Goal: Task Accomplishment & Management: Manage account settings

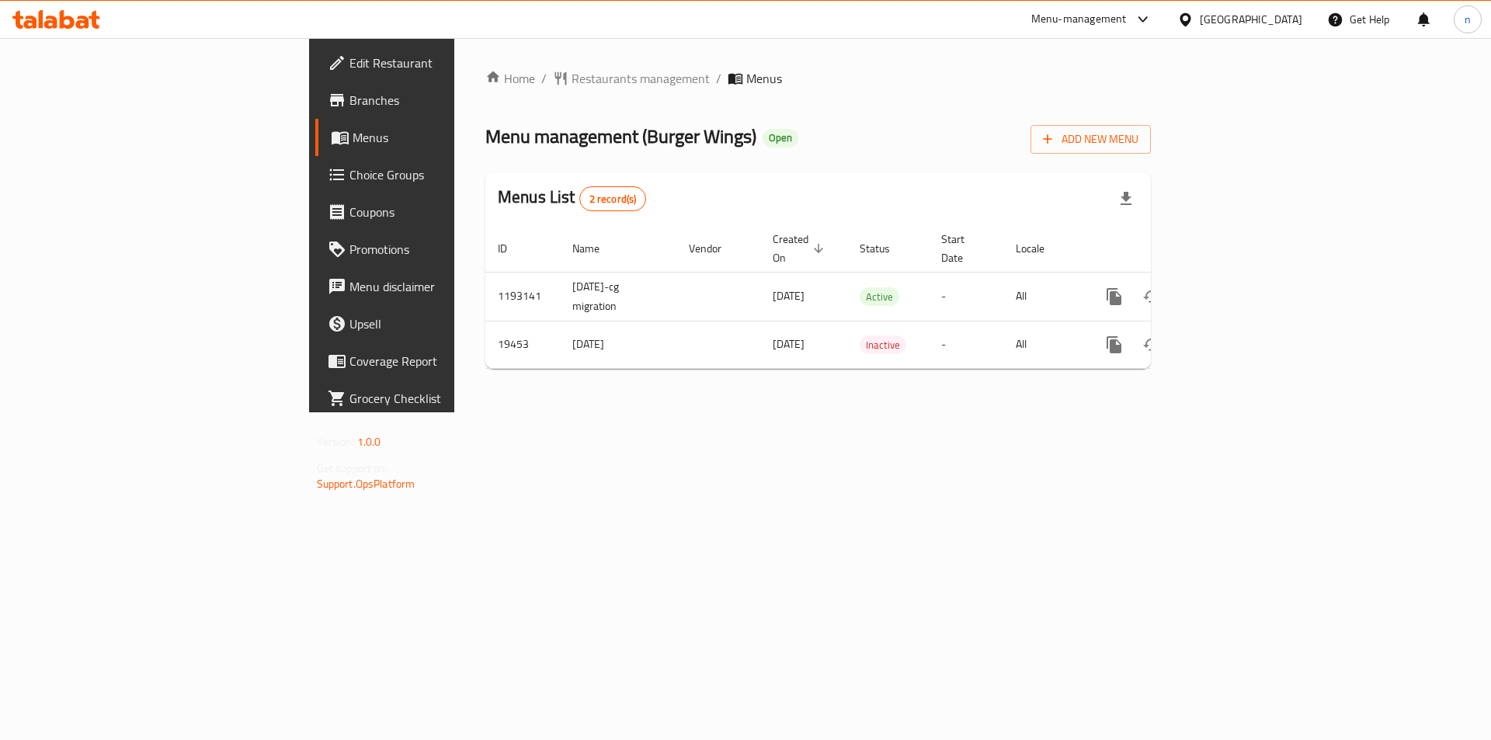
click at [349, 98] on span "Branches" at bounding box center [447, 100] width 196 height 19
click at [349, 95] on span "Branches" at bounding box center [447, 100] width 196 height 19
click at [349, 92] on span "Branches" at bounding box center [447, 100] width 196 height 19
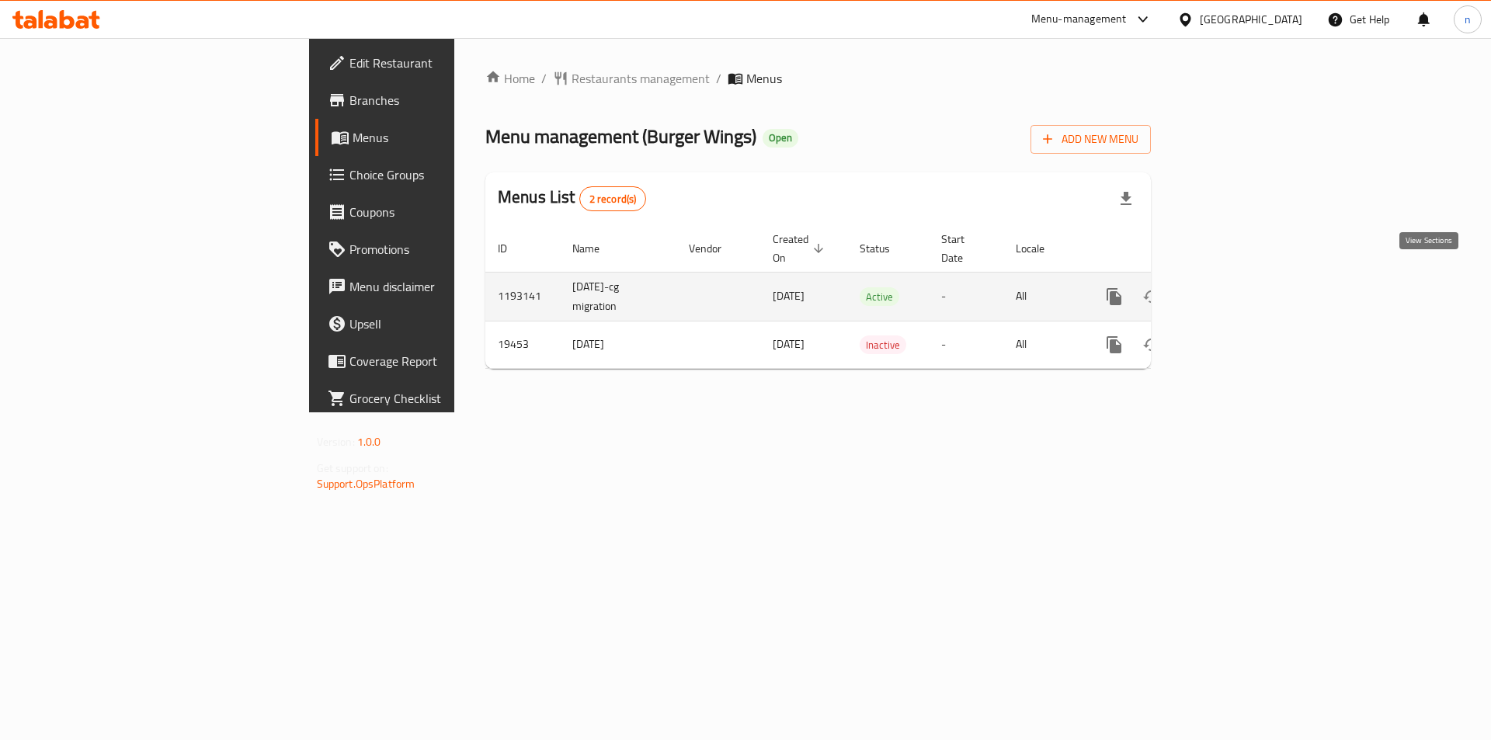
click at [1233, 290] on icon "enhanced table" at bounding box center [1226, 297] width 14 height 14
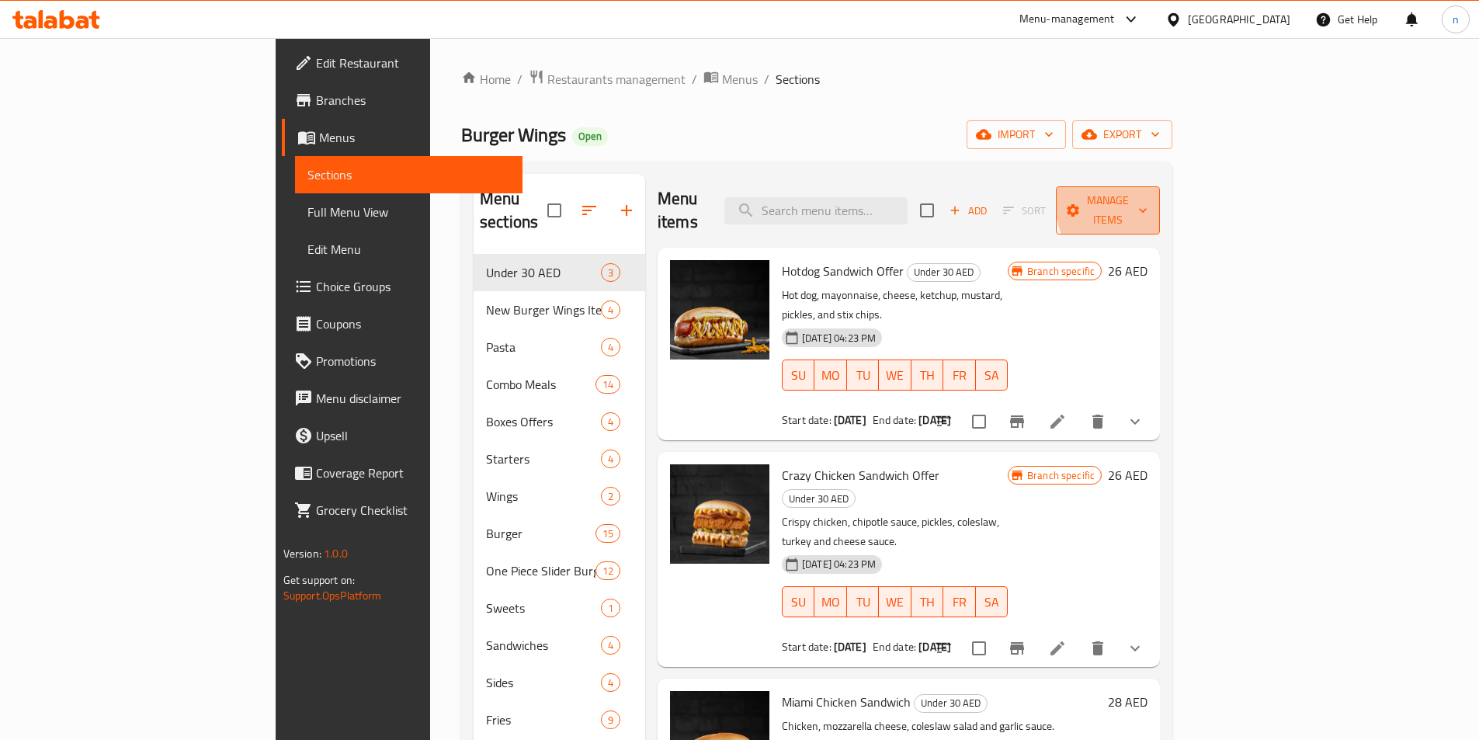
click at [1148, 193] on span "Manage items" at bounding box center [1108, 210] width 79 height 39
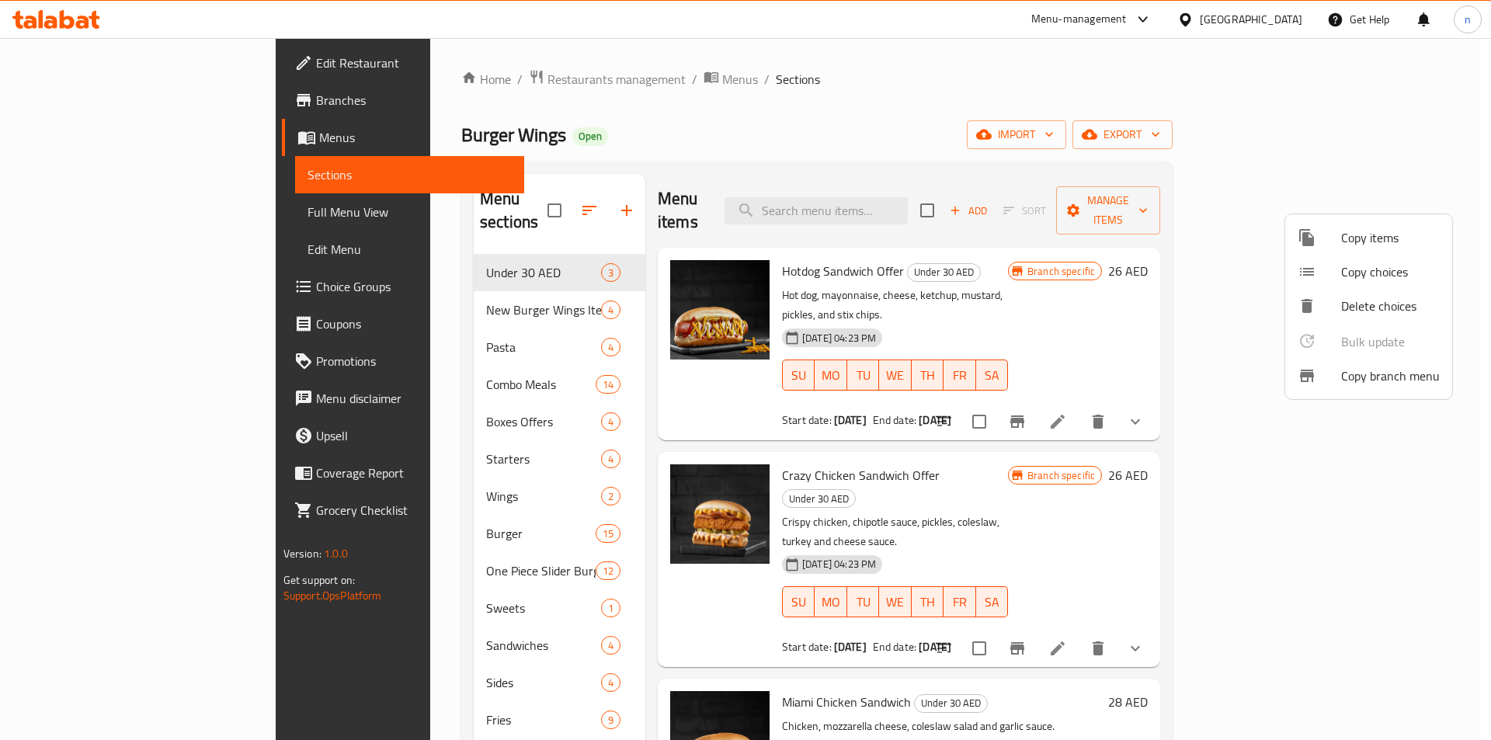
click at [1360, 372] on span "Copy branch menu" at bounding box center [1390, 376] width 99 height 19
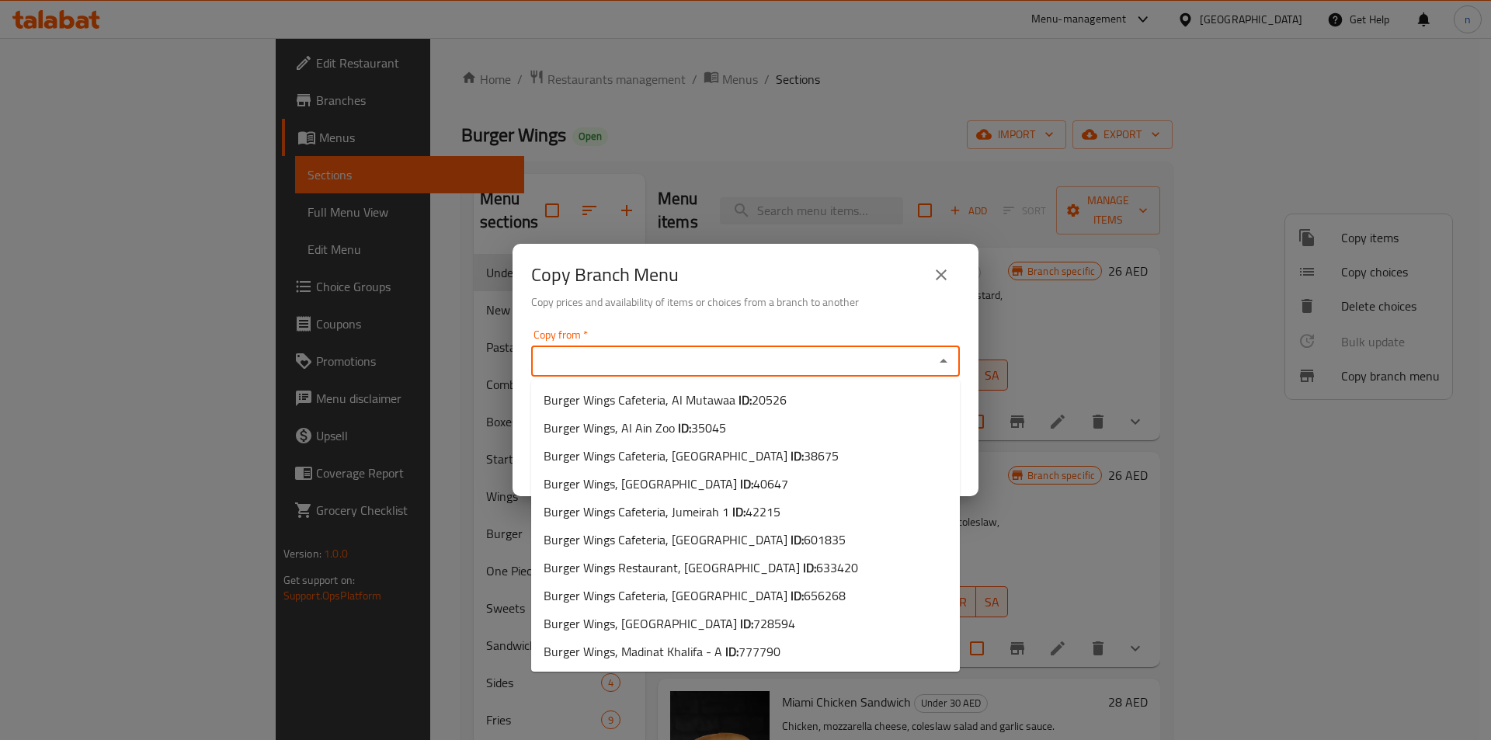
click at [614, 360] on input "Copy from   *" at bounding box center [733, 361] width 394 height 22
click at [753, 624] on span "728594" at bounding box center [774, 623] width 42 height 23
type input "Burger Wings, Bani Yas East"
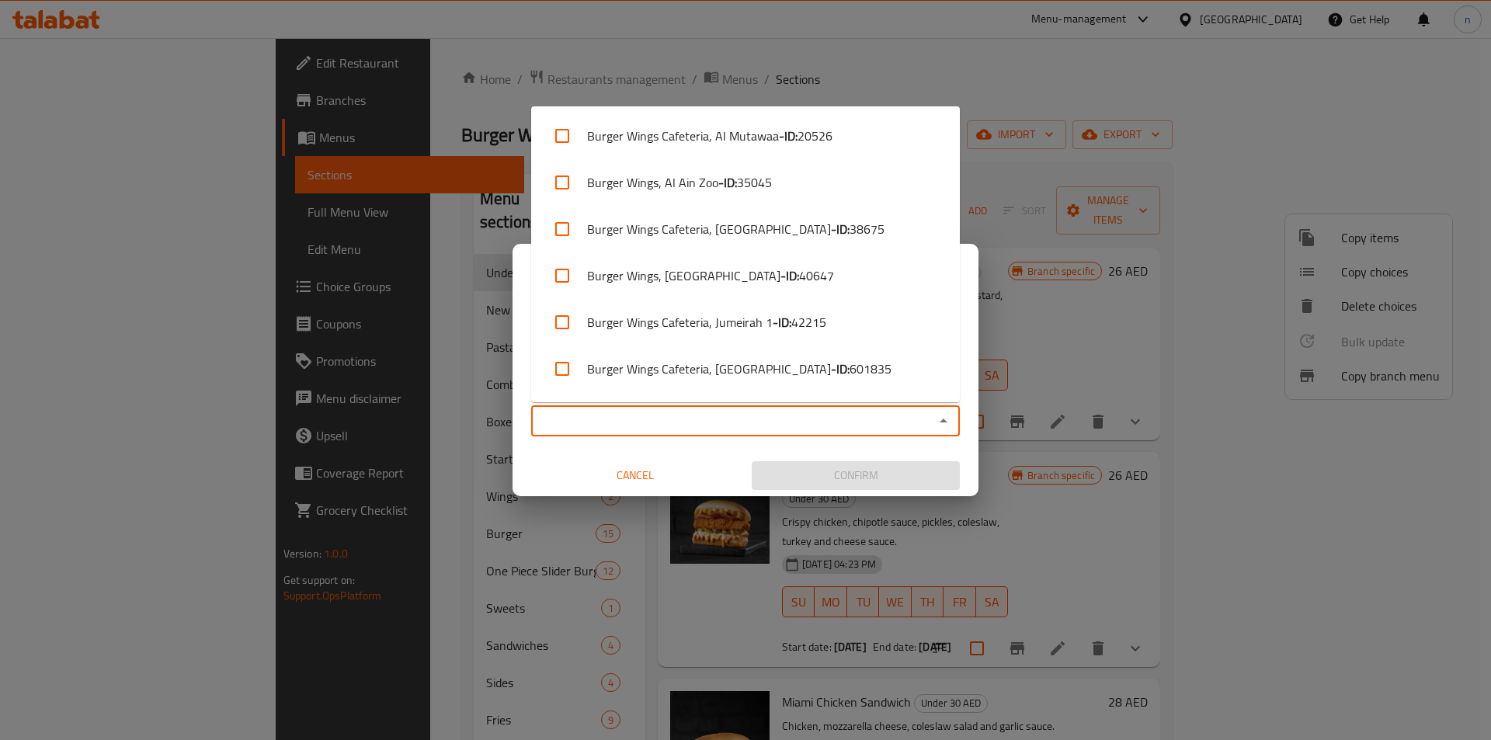
click at [647, 422] on input "Copy to   *" at bounding box center [733, 421] width 394 height 22
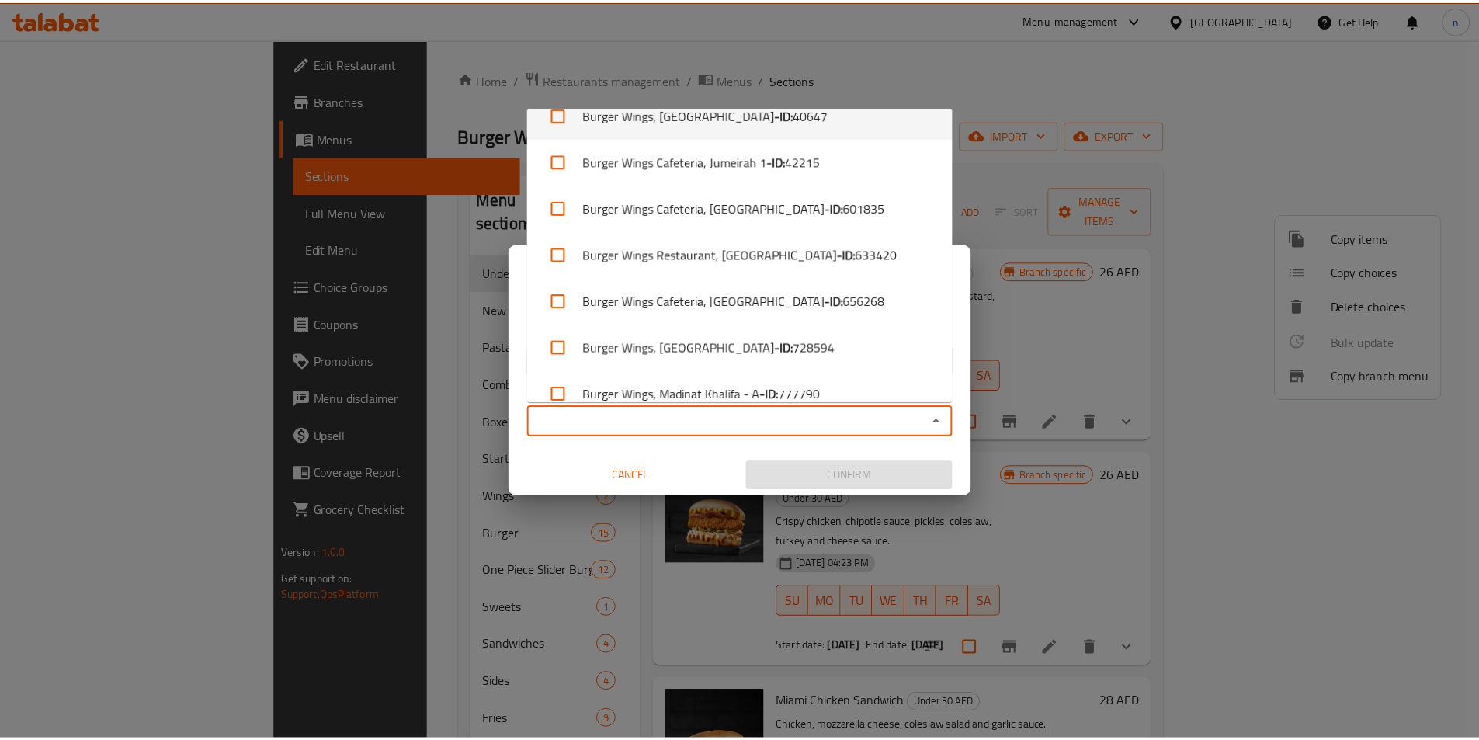
scroll to position [182, 0]
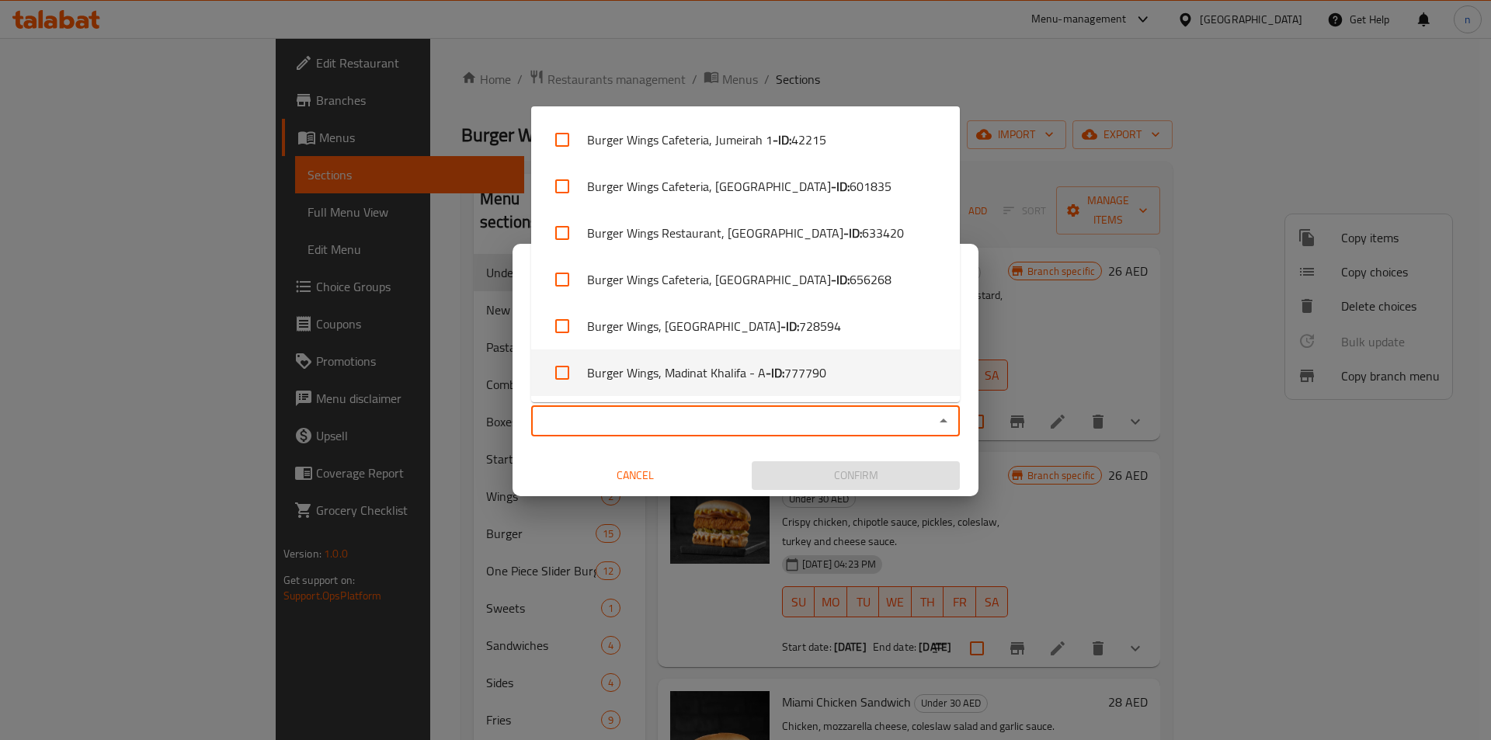
click at [812, 371] on span "777790" at bounding box center [805, 372] width 42 height 19
checkbox input "true"
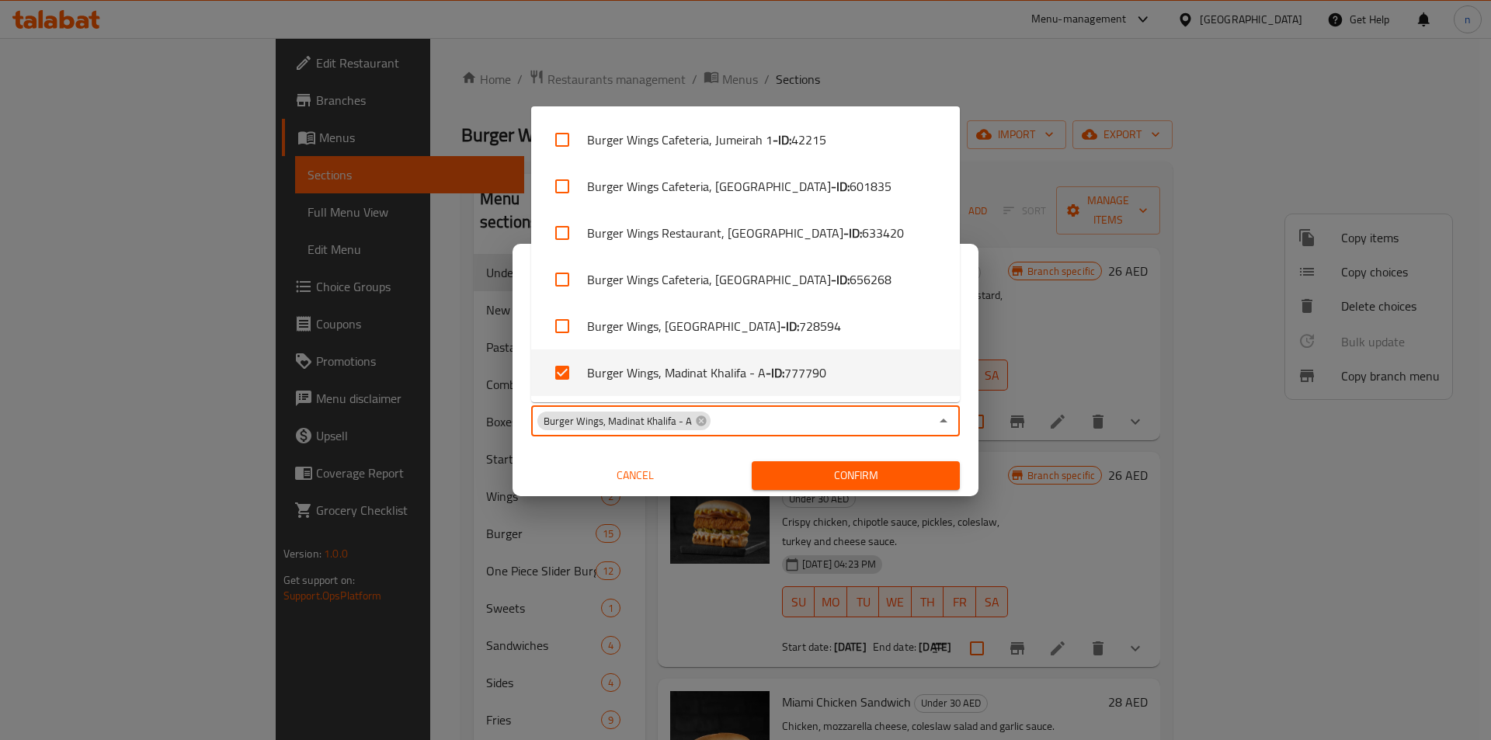
click at [548, 449] on div "Copy from   * Burger Wings, Bani Yas East Copy from * Copy to   * Burger Wings,…" at bounding box center [746, 409] width 466 height 173
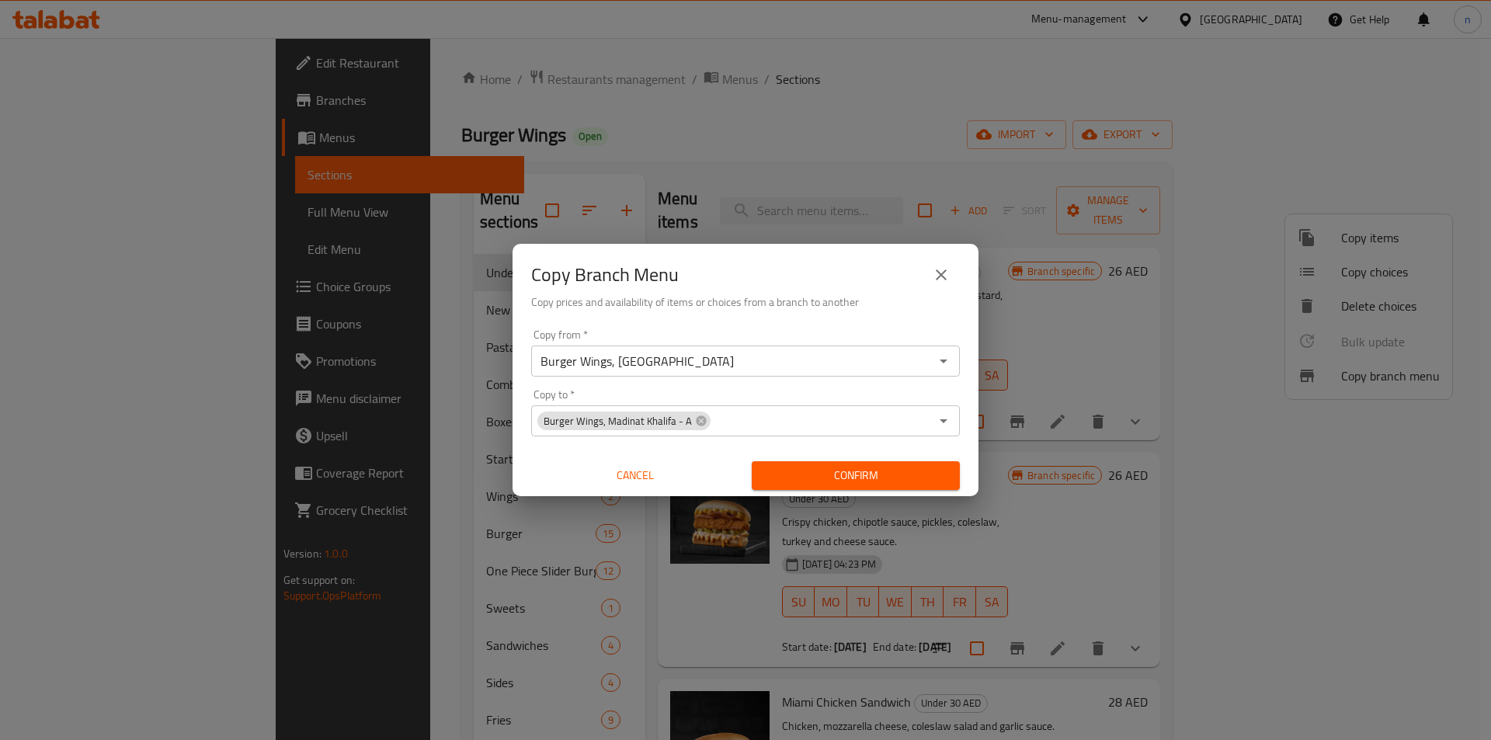
click at [717, 355] on input "Burger Wings, Bani Yas East" at bounding box center [733, 361] width 394 height 22
click at [944, 370] on icon "Open" at bounding box center [943, 361] width 19 height 19
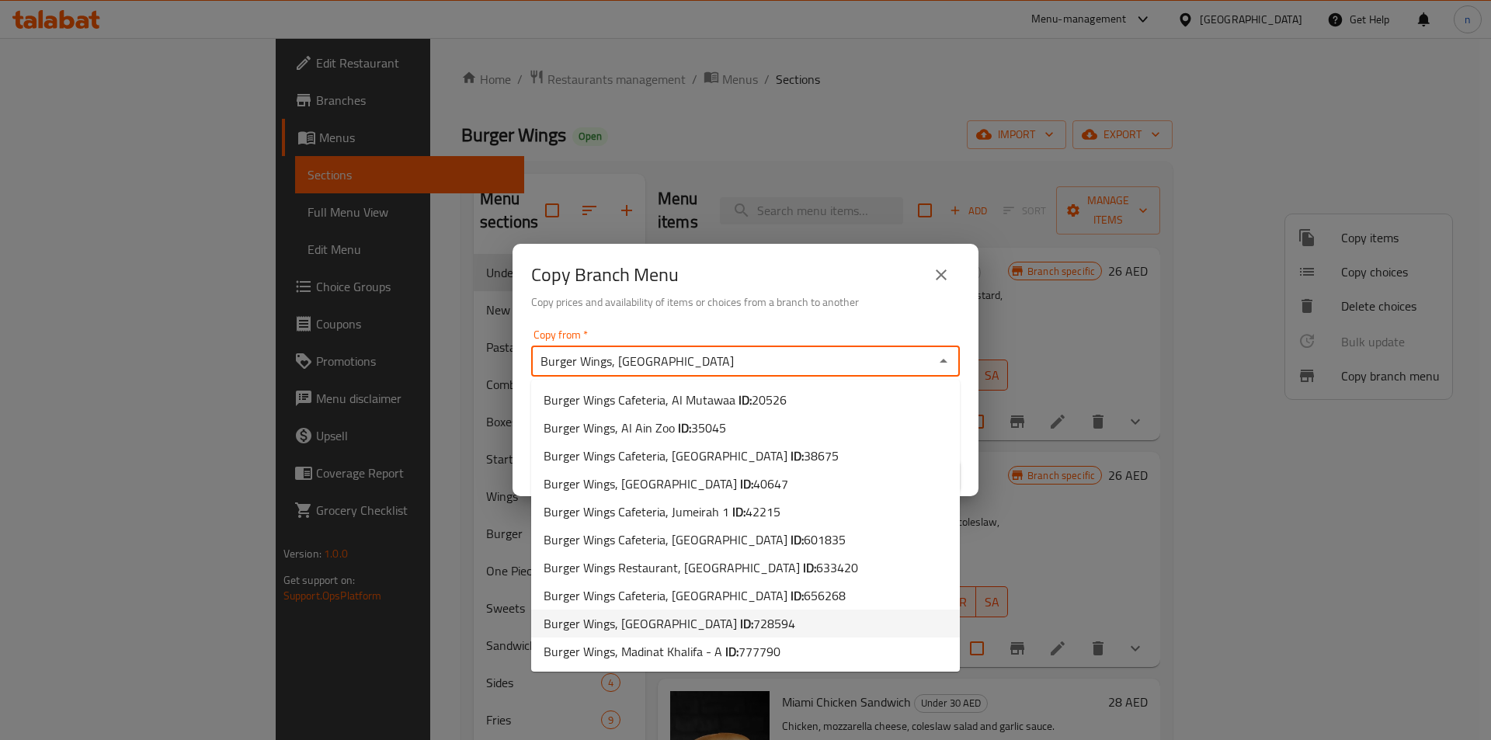
click at [753, 621] on span "728594" at bounding box center [774, 623] width 42 height 23
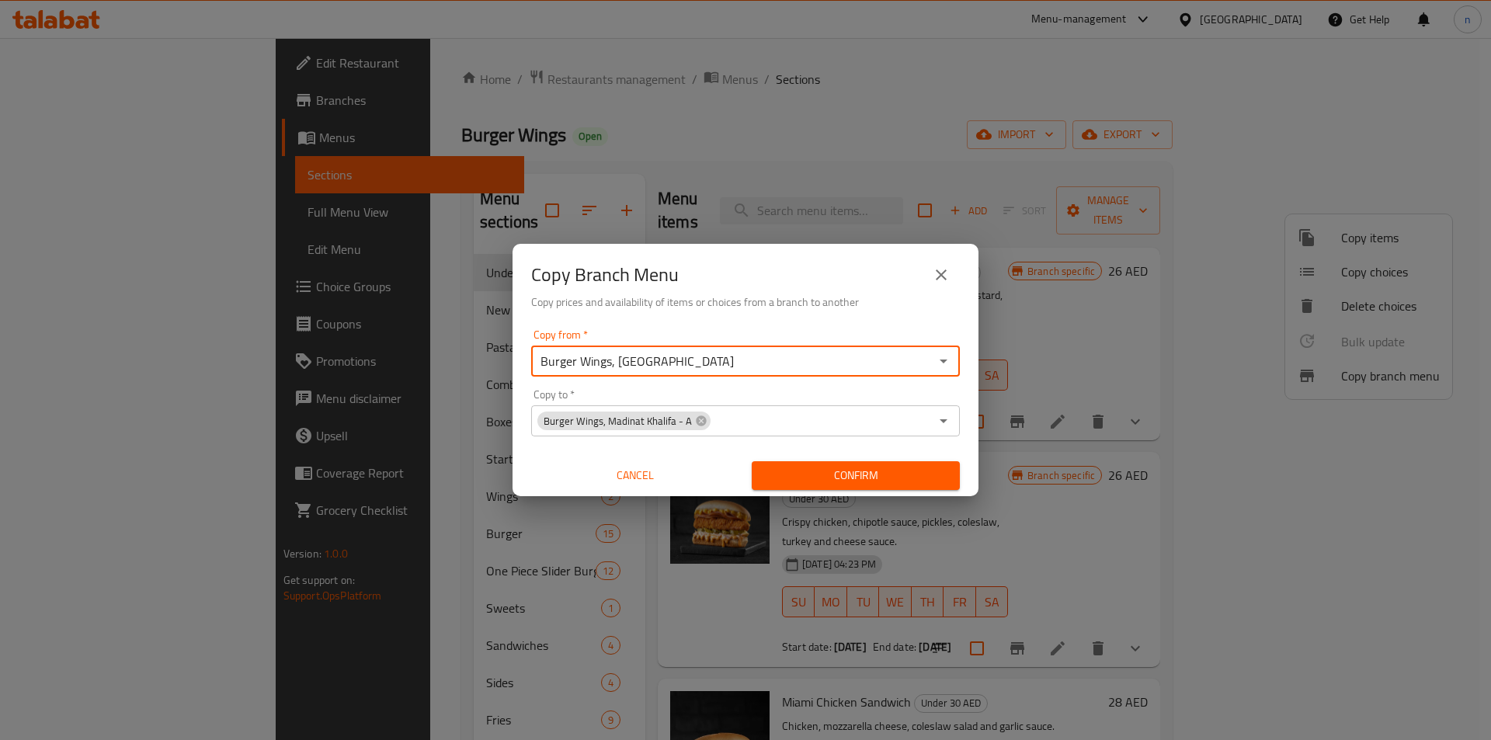
click at [787, 363] on input "Burger Wings, Bani Yas East" at bounding box center [733, 361] width 394 height 22
click at [946, 367] on icon "Open" at bounding box center [943, 361] width 19 height 19
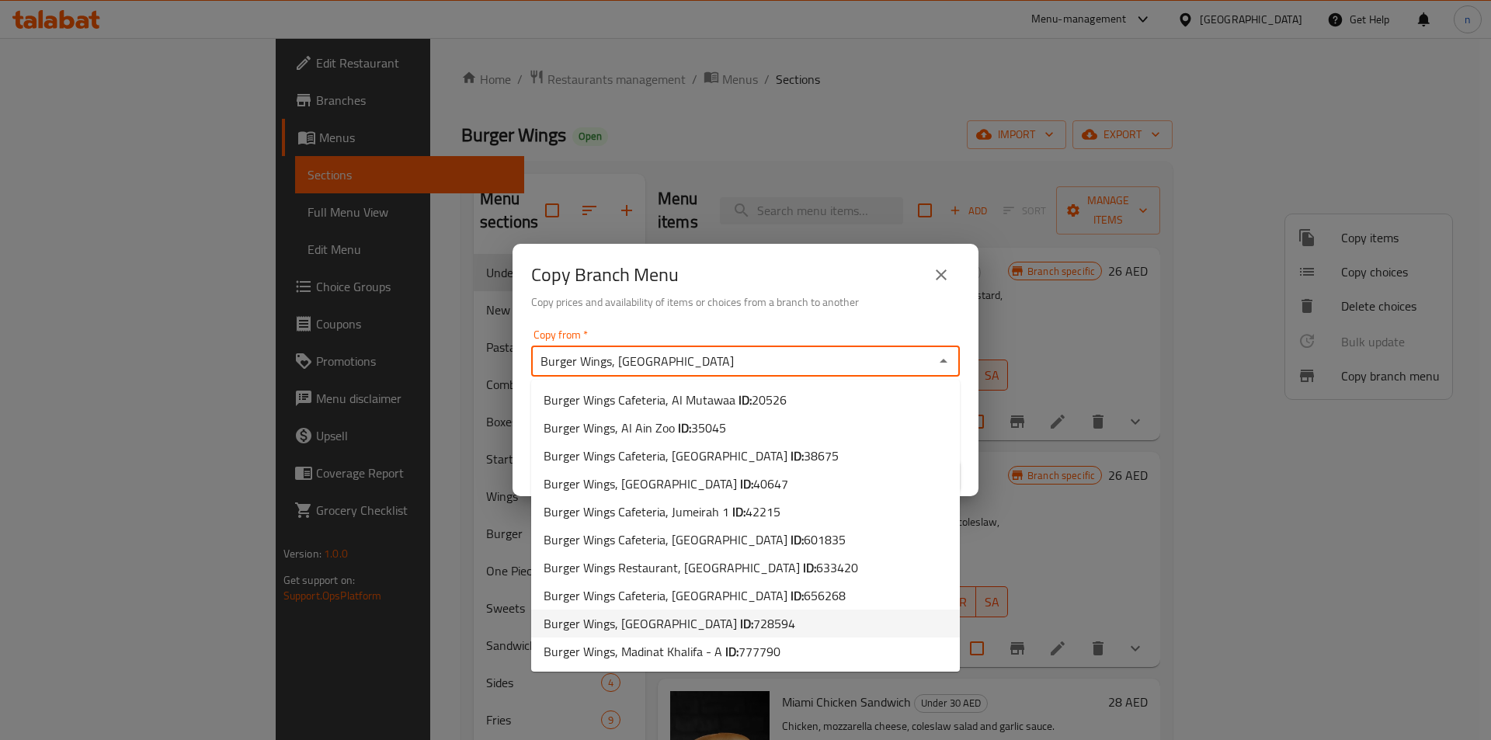
click at [753, 626] on span "728594" at bounding box center [774, 623] width 42 height 23
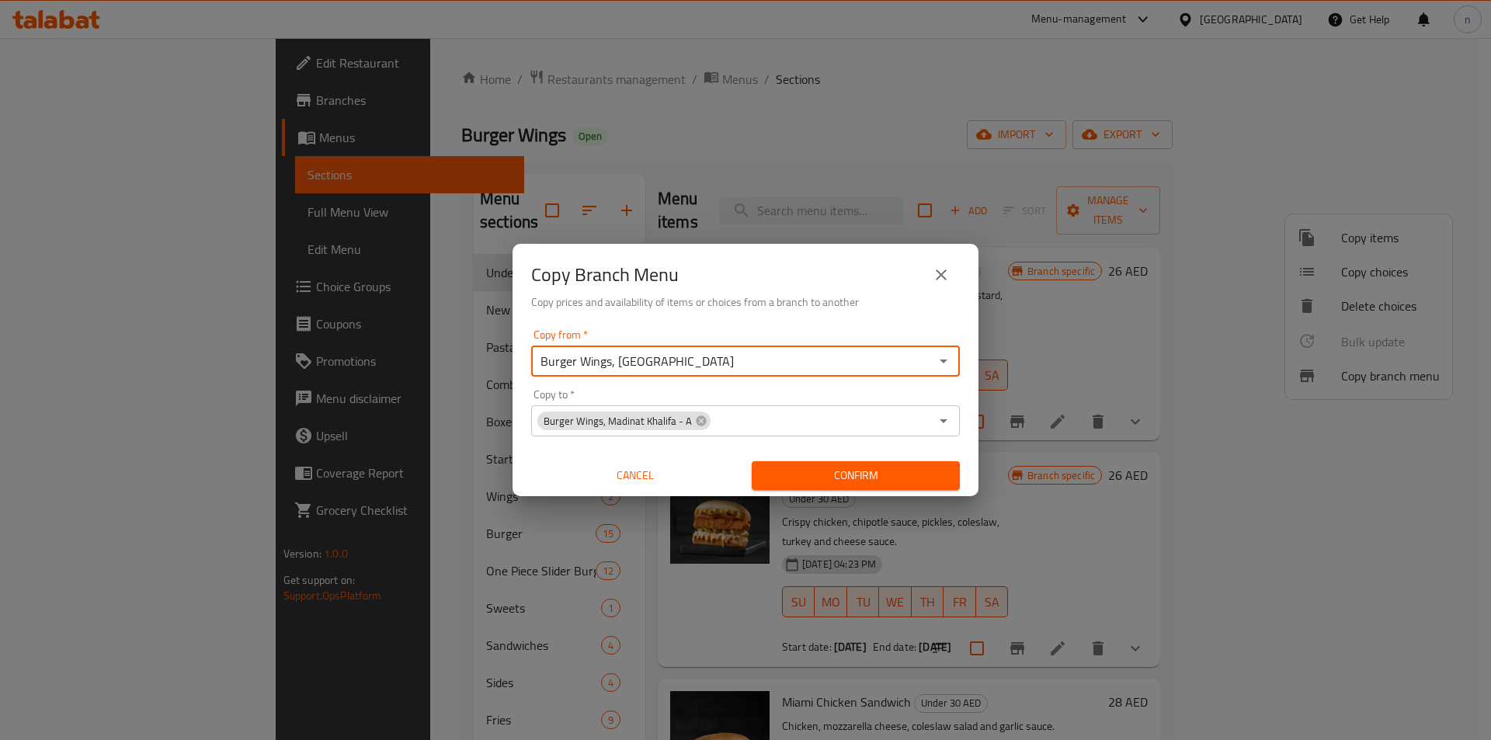
click at [887, 467] on span "Confirm" at bounding box center [855, 475] width 183 height 19
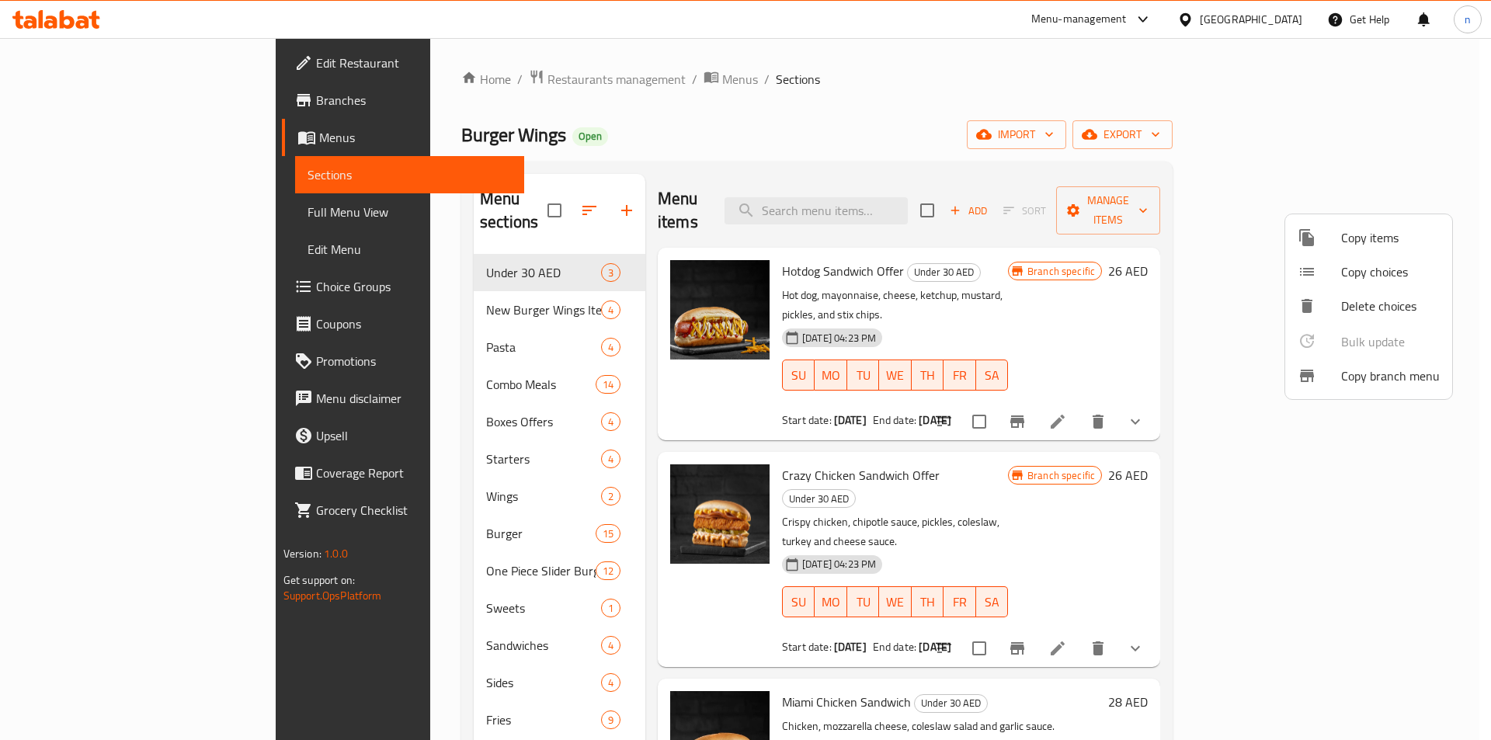
click at [82, 214] on div at bounding box center [745, 370] width 1491 height 740
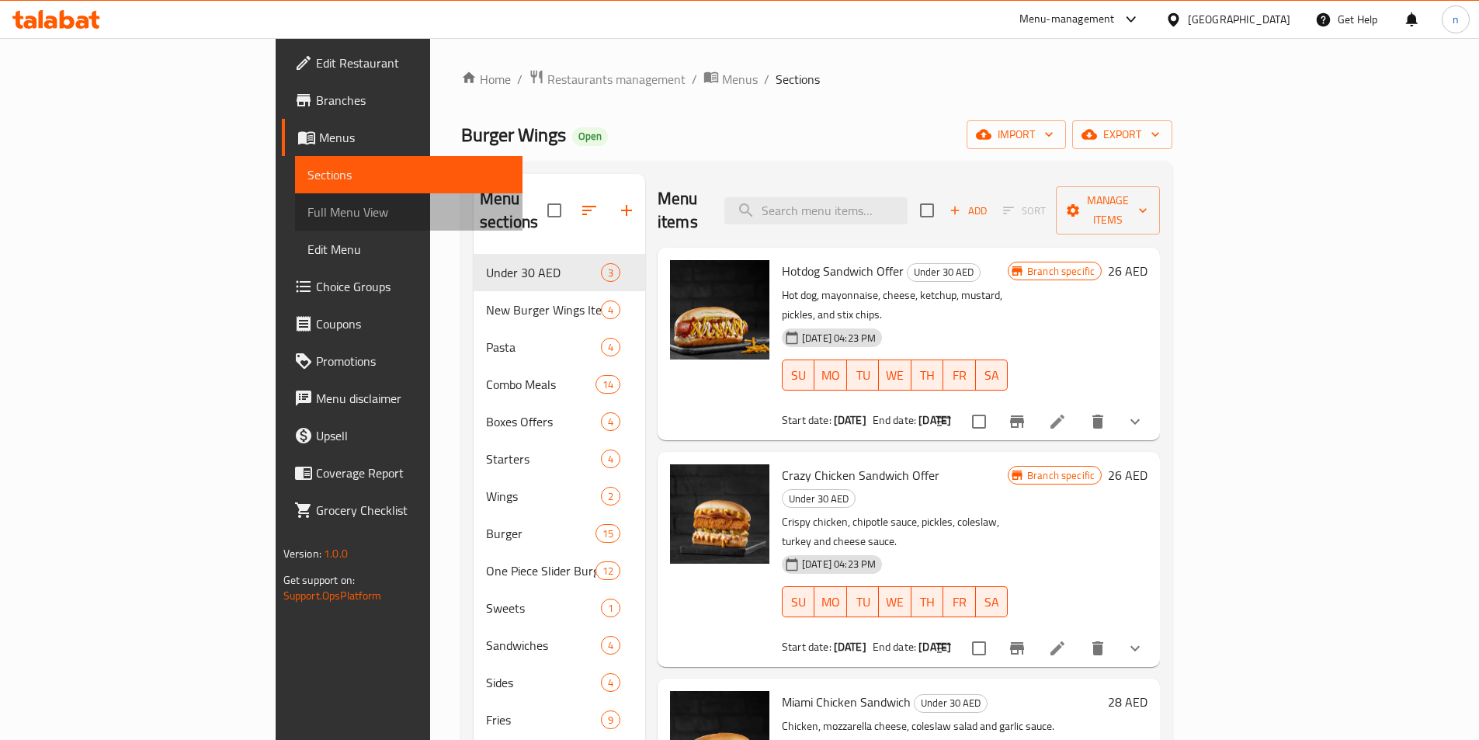
click at [308, 214] on span "Full Menu View" at bounding box center [409, 212] width 203 height 19
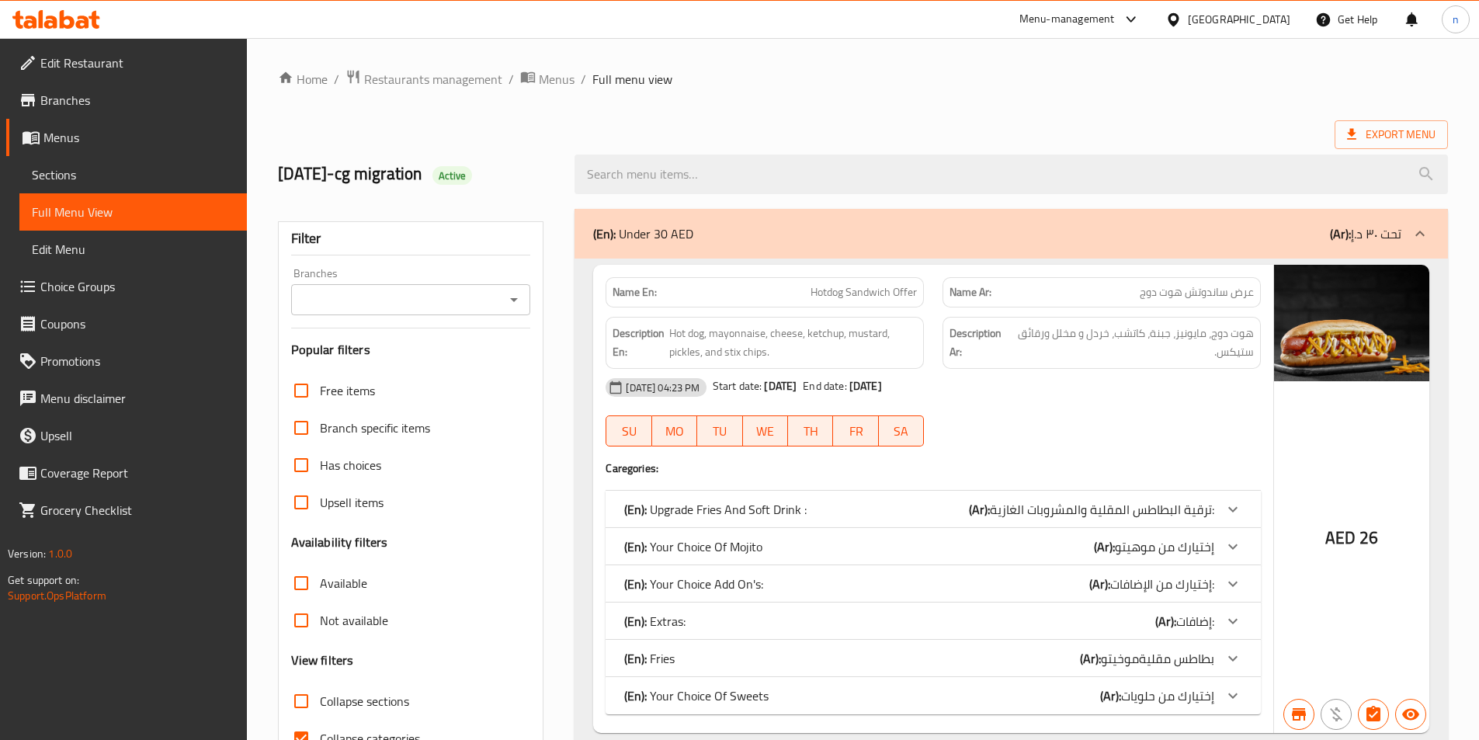
scroll to position [311, 0]
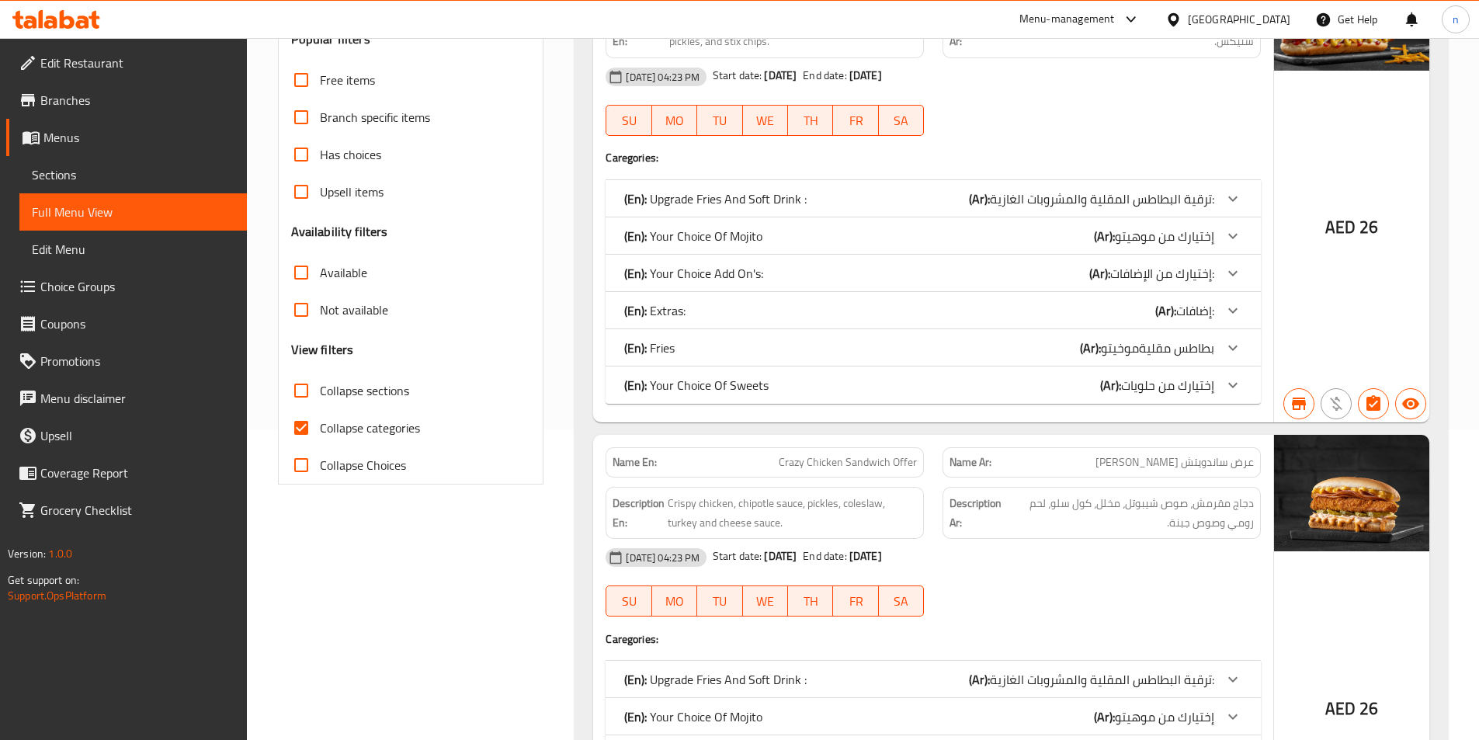
drag, startPoint x: 303, startPoint y: 421, endPoint x: 1449, endPoint y: 392, distance: 1146.6
click at [305, 421] on input "Collapse categories" at bounding box center [301, 427] width 37 height 37
checkbox input "false"
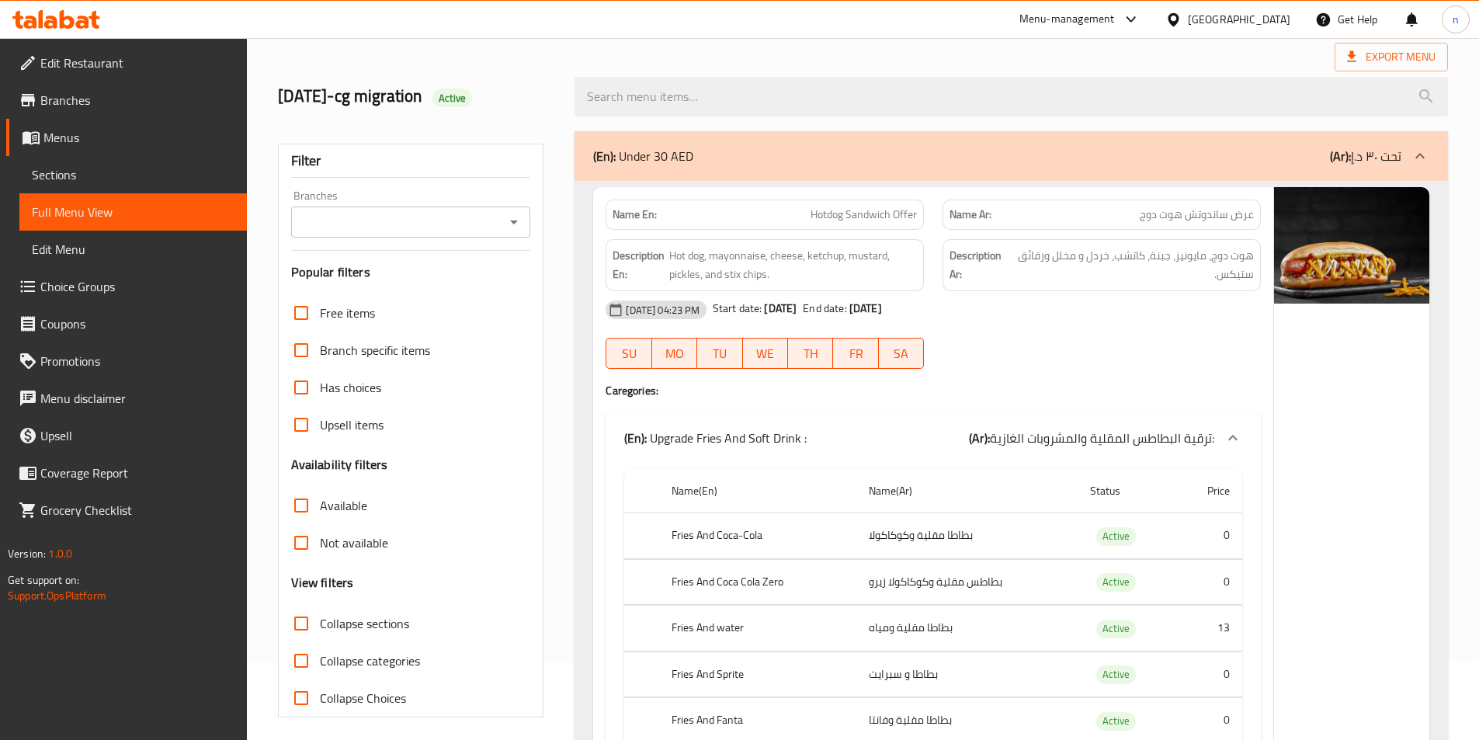
scroll to position [155, 0]
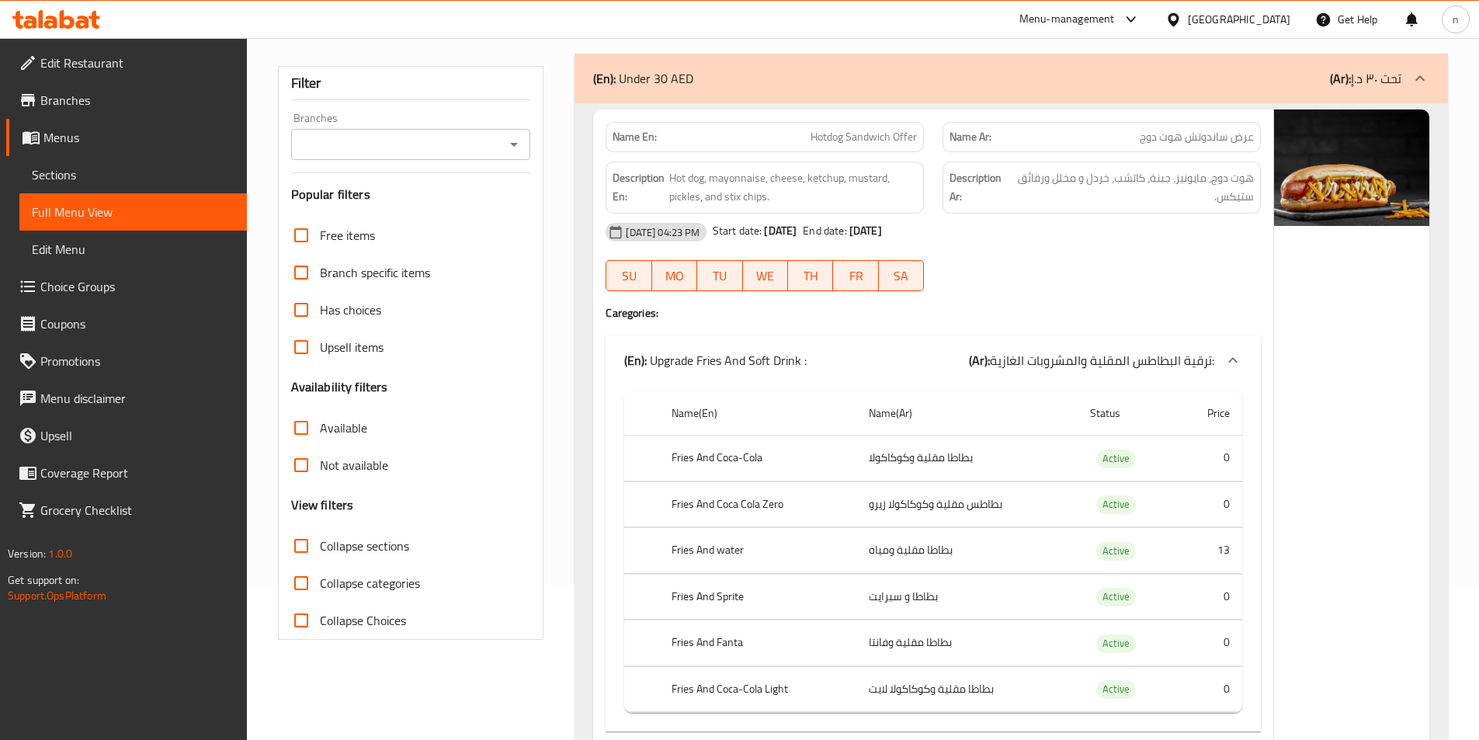
click at [457, 137] on input "Branches" at bounding box center [398, 145] width 205 height 22
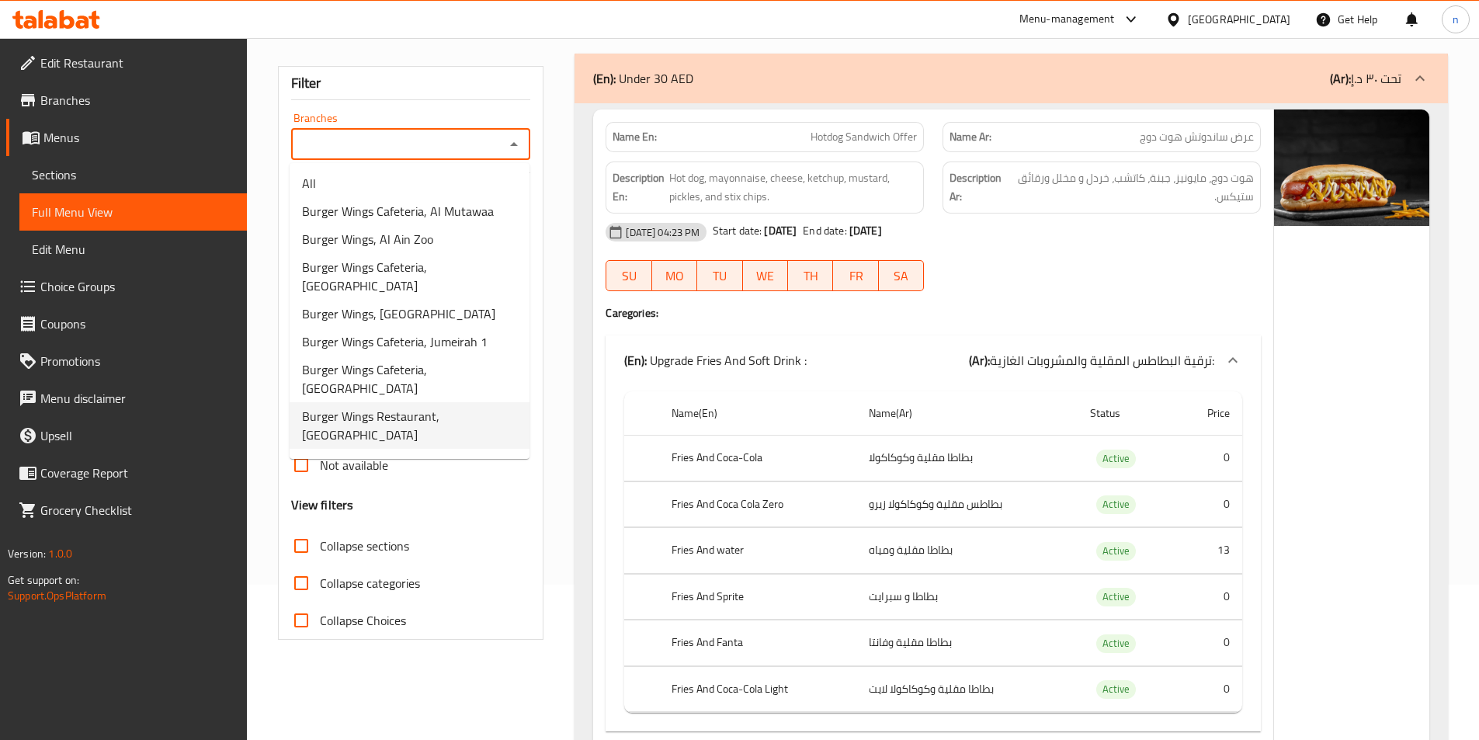
click at [435, 417] on span "Burger Wings Restaurant, Bani Yas East" at bounding box center [409, 425] width 215 height 37
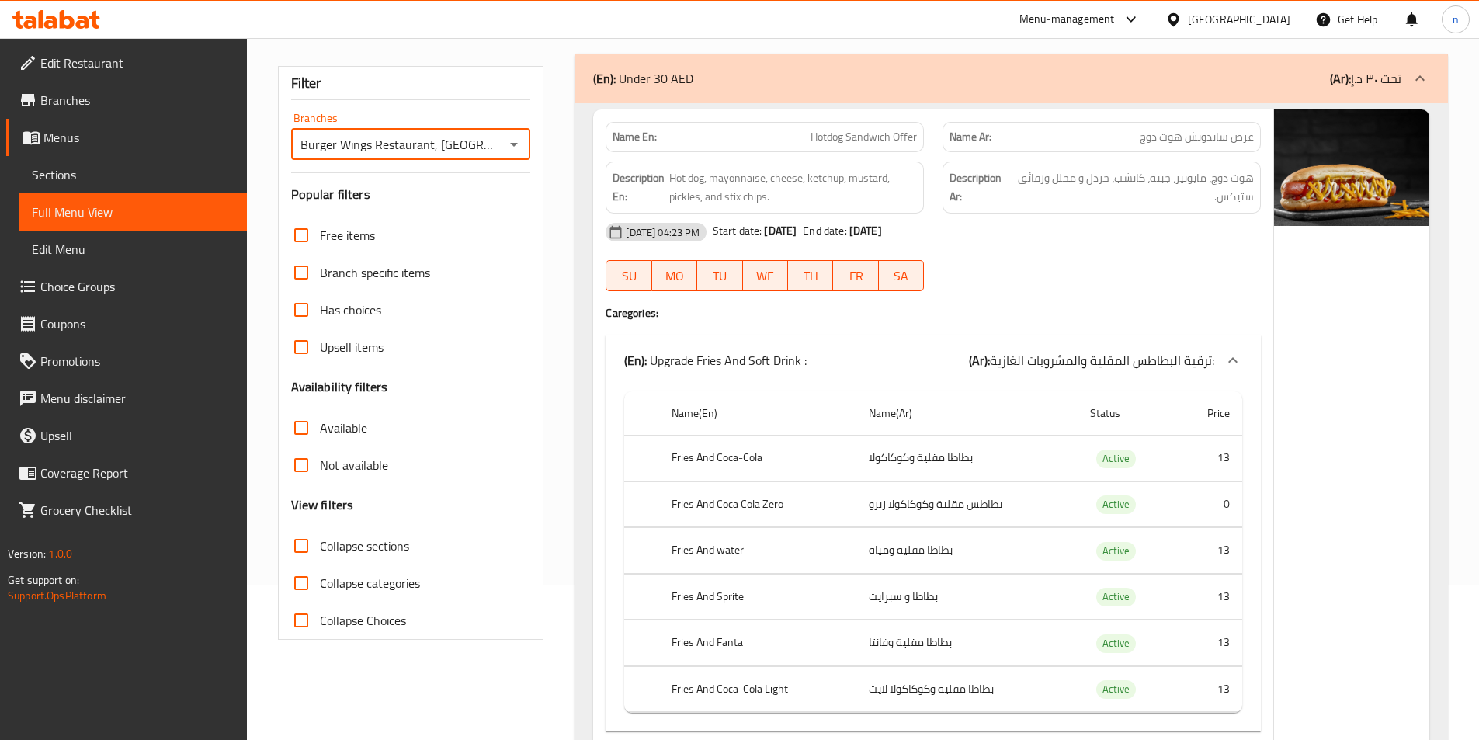
click at [488, 151] on input "Burger Wings Restaurant, Bani Yas East" at bounding box center [398, 145] width 205 height 22
click at [519, 144] on icon "Open" at bounding box center [514, 144] width 19 height 19
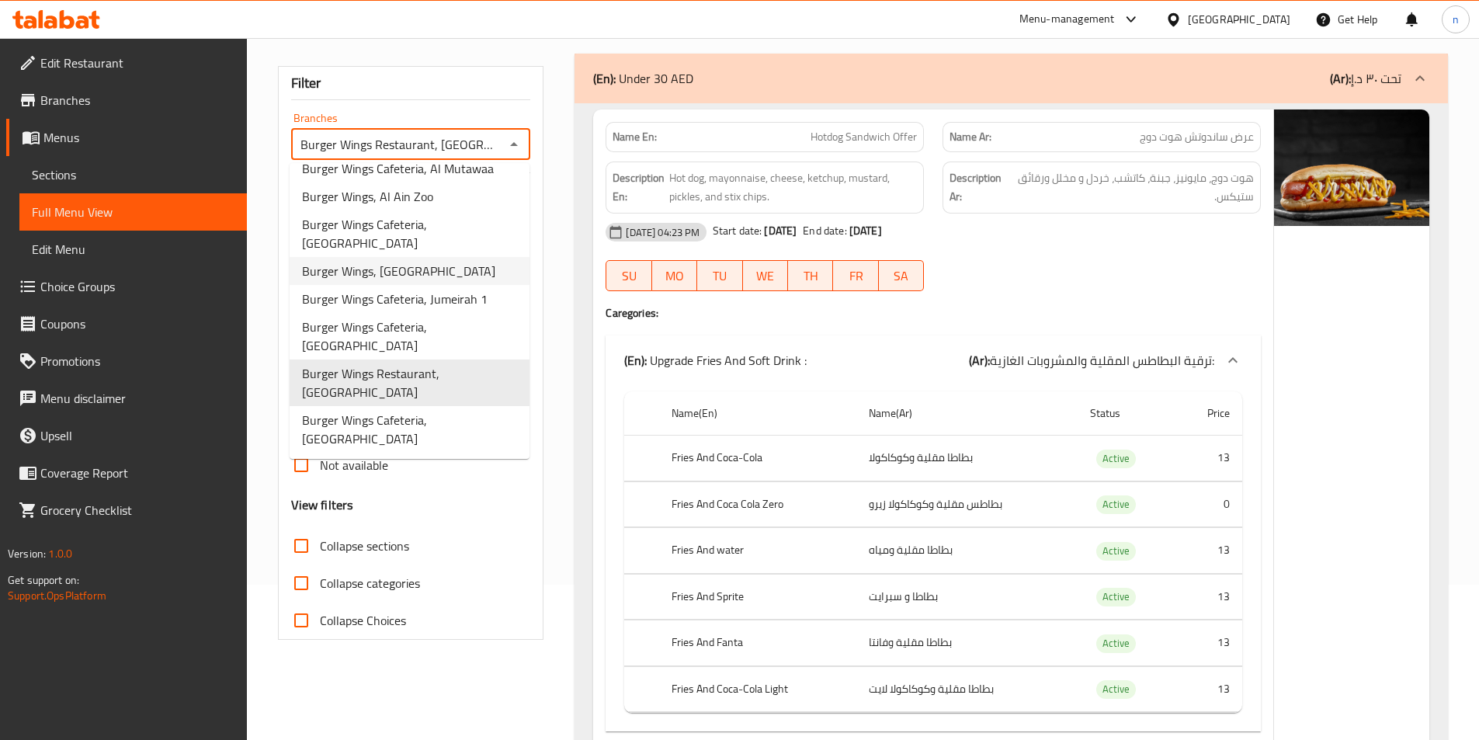
scroll to position [78, 0]
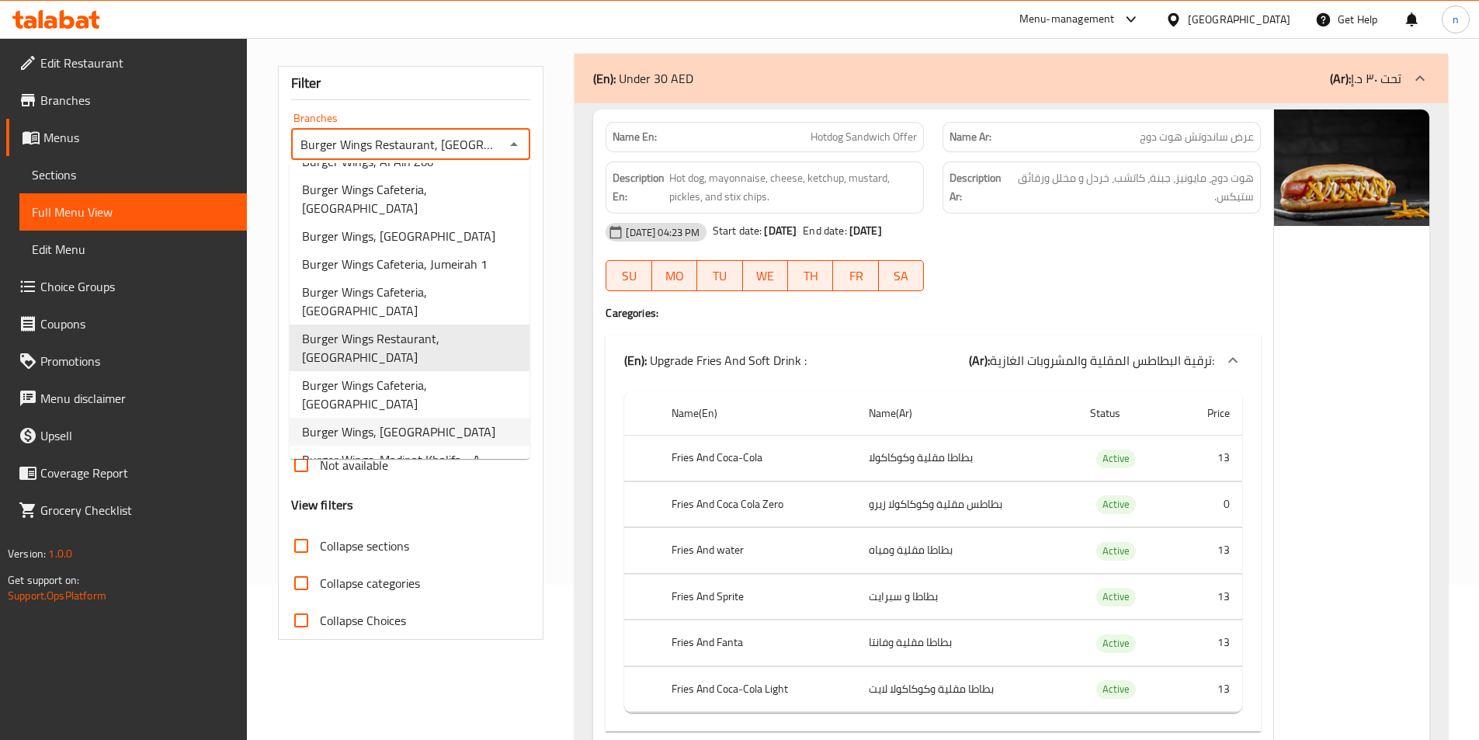
click at [413, 422] on span "Burger Wings, Bani Yas East" at bounding box center [398, 431] width 193 height 19
type input "Burger Wings, Bani Yas East"
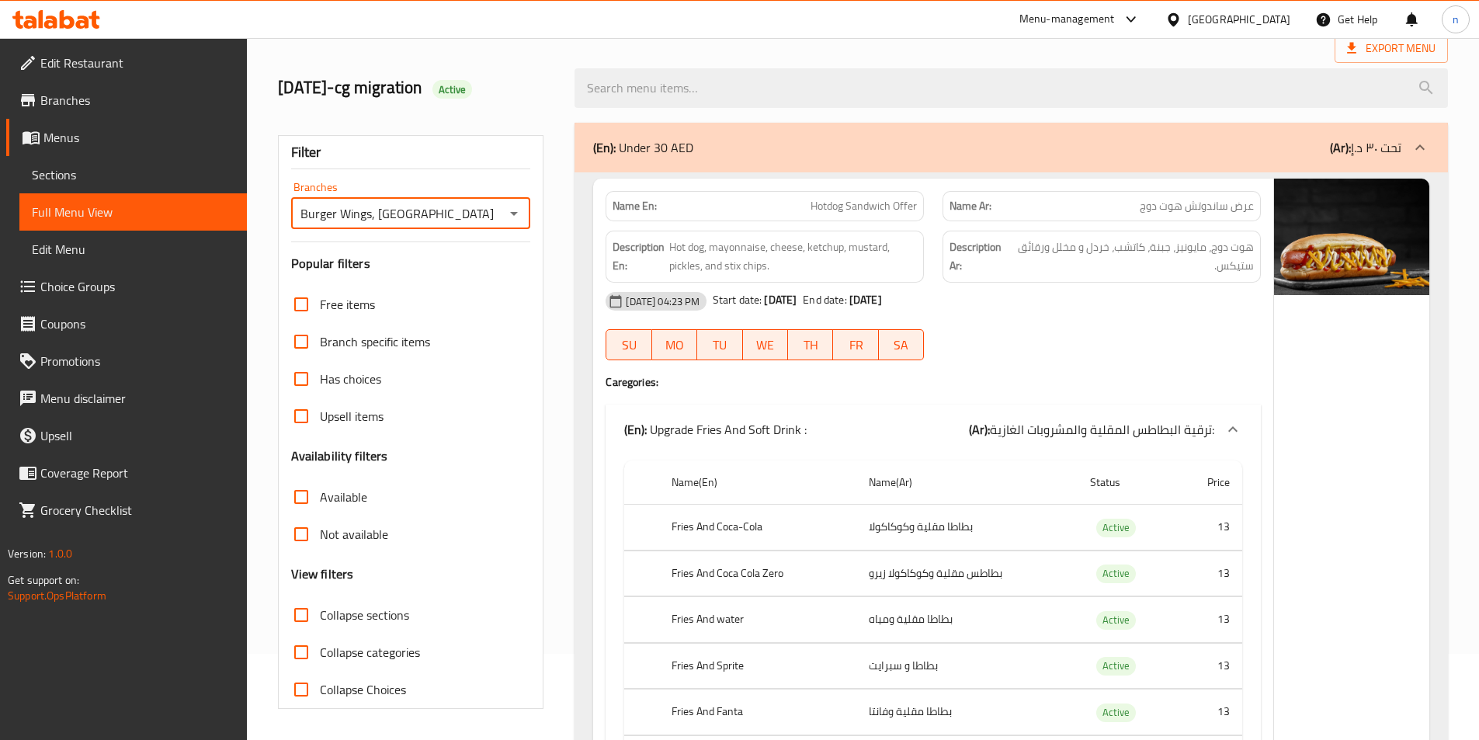
scroll to position [155, 0]
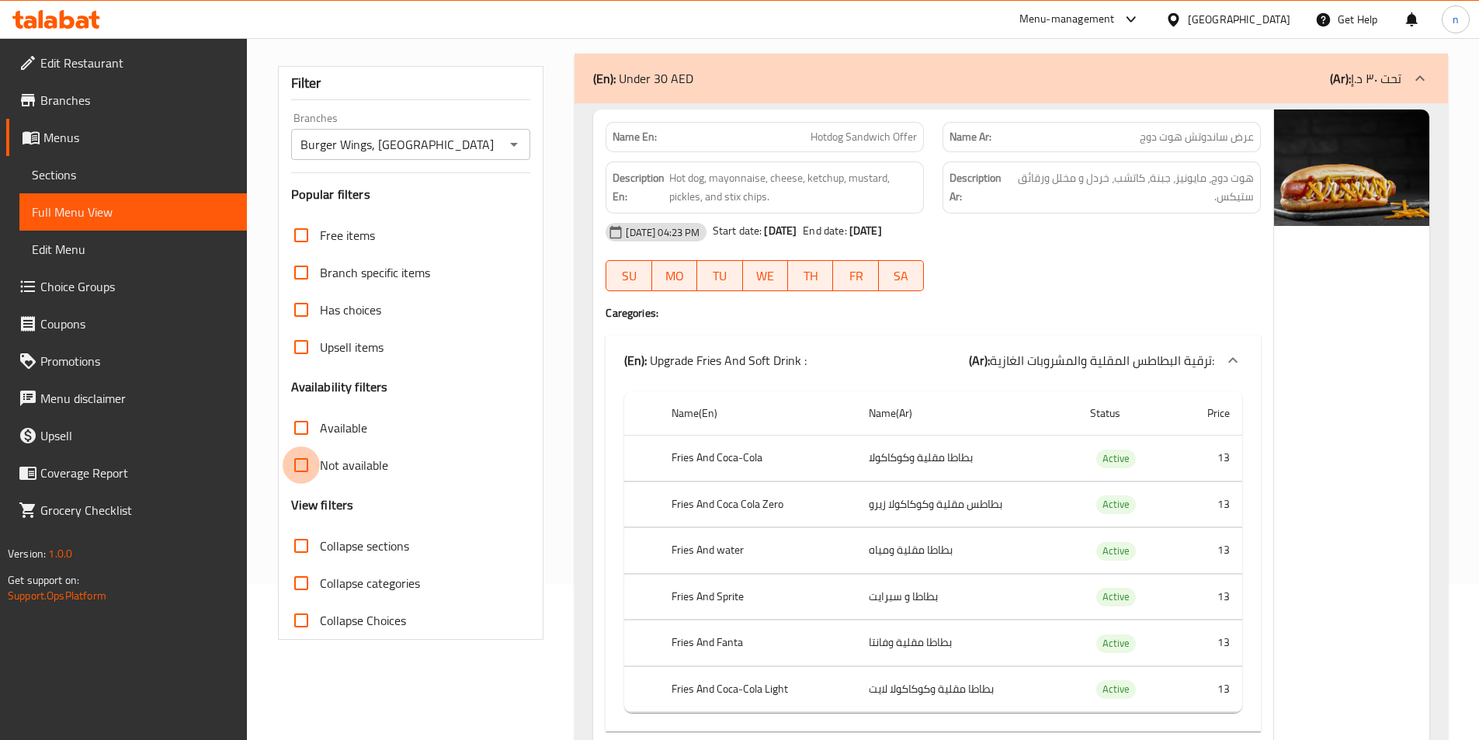
click at [303, 460] on input "Not available" at bounding box center [301, 465] width 37 height 37
checkbox input "true"
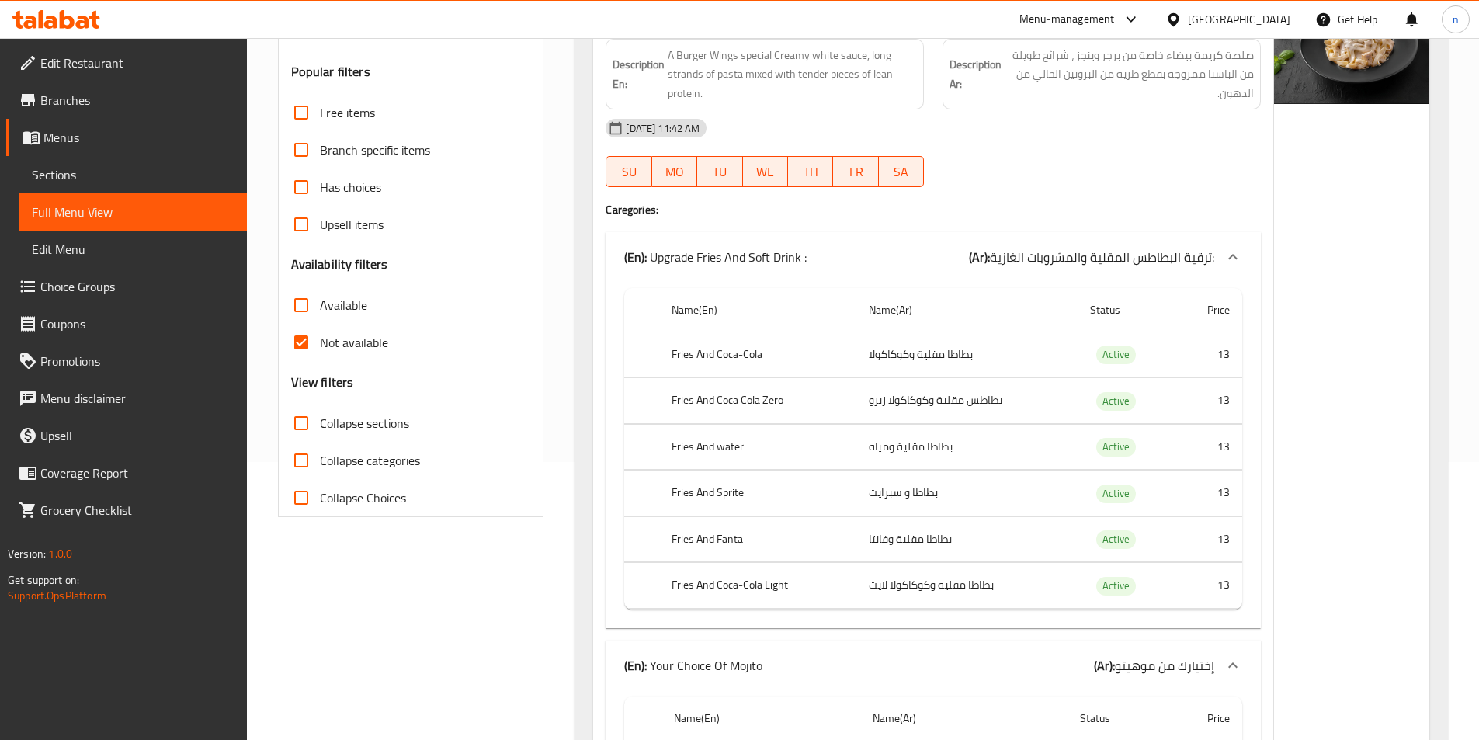
scroll to position [78, 0]
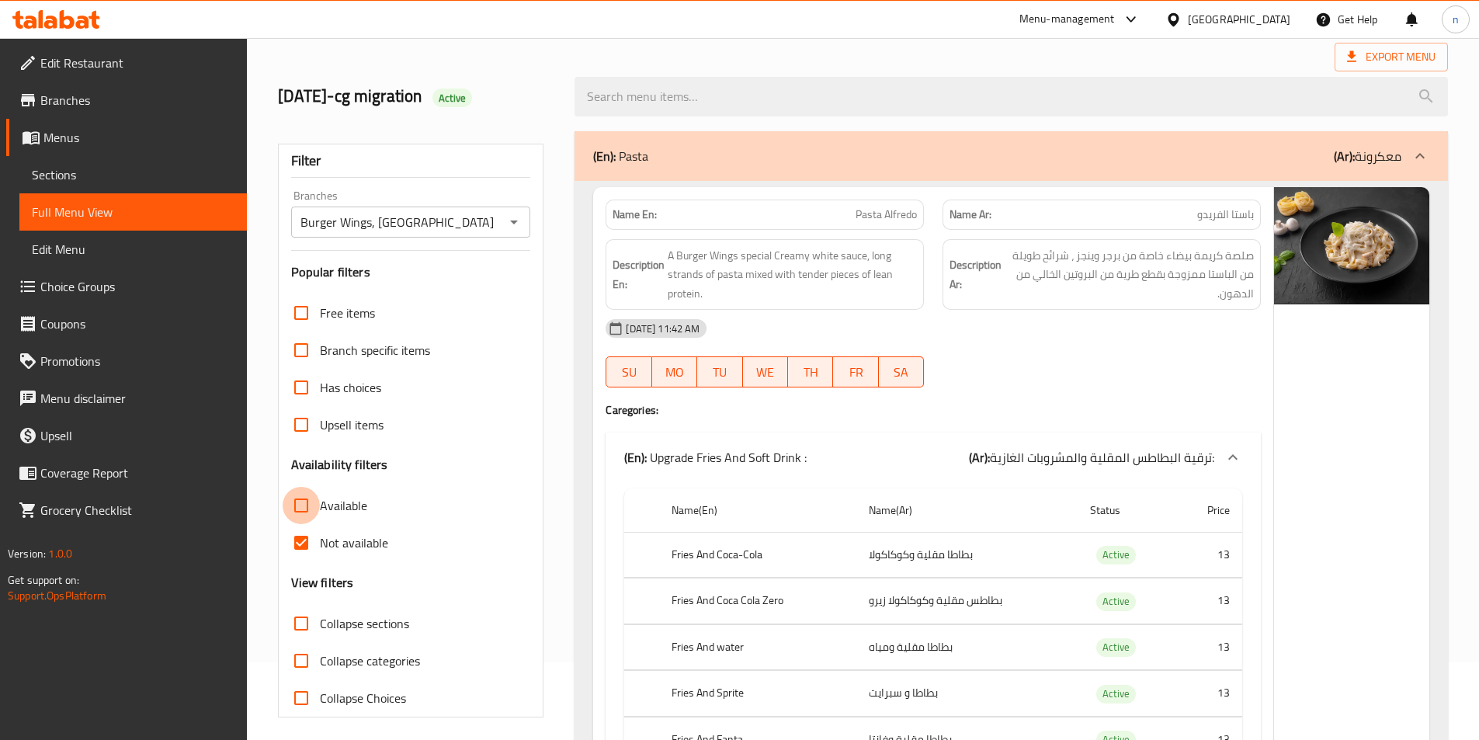
click at [302, 502] on input "Available" at bounding box center [301, 505] width 37 height 37
checkbox input "true"
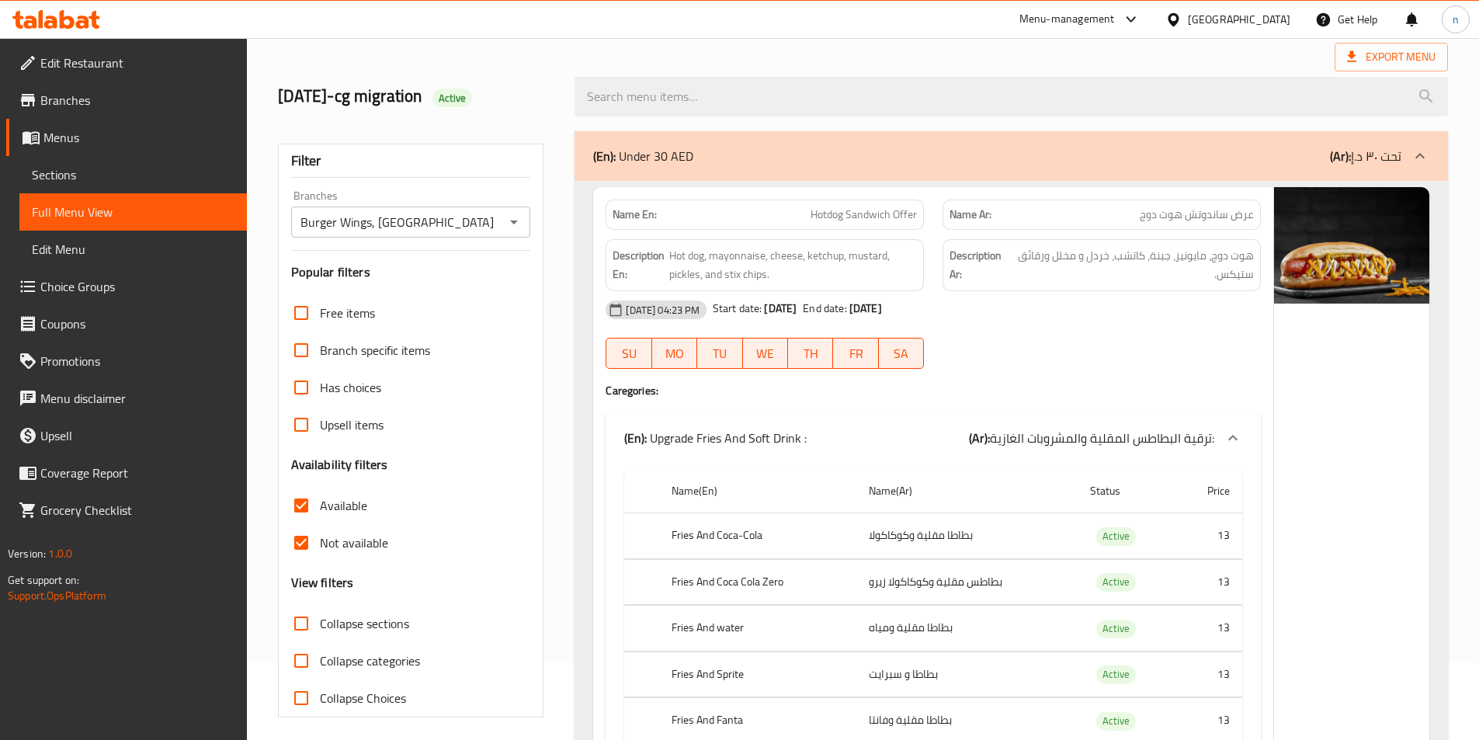
drag, startPoint x: 297, startPoint y: 543, endPoint x: 1305, endPoint y: 506, distance: 1009.5
click at [297, 543] on input "Not available" at bounding box center [301, 542] width 37 height 37
checkbox input "false"
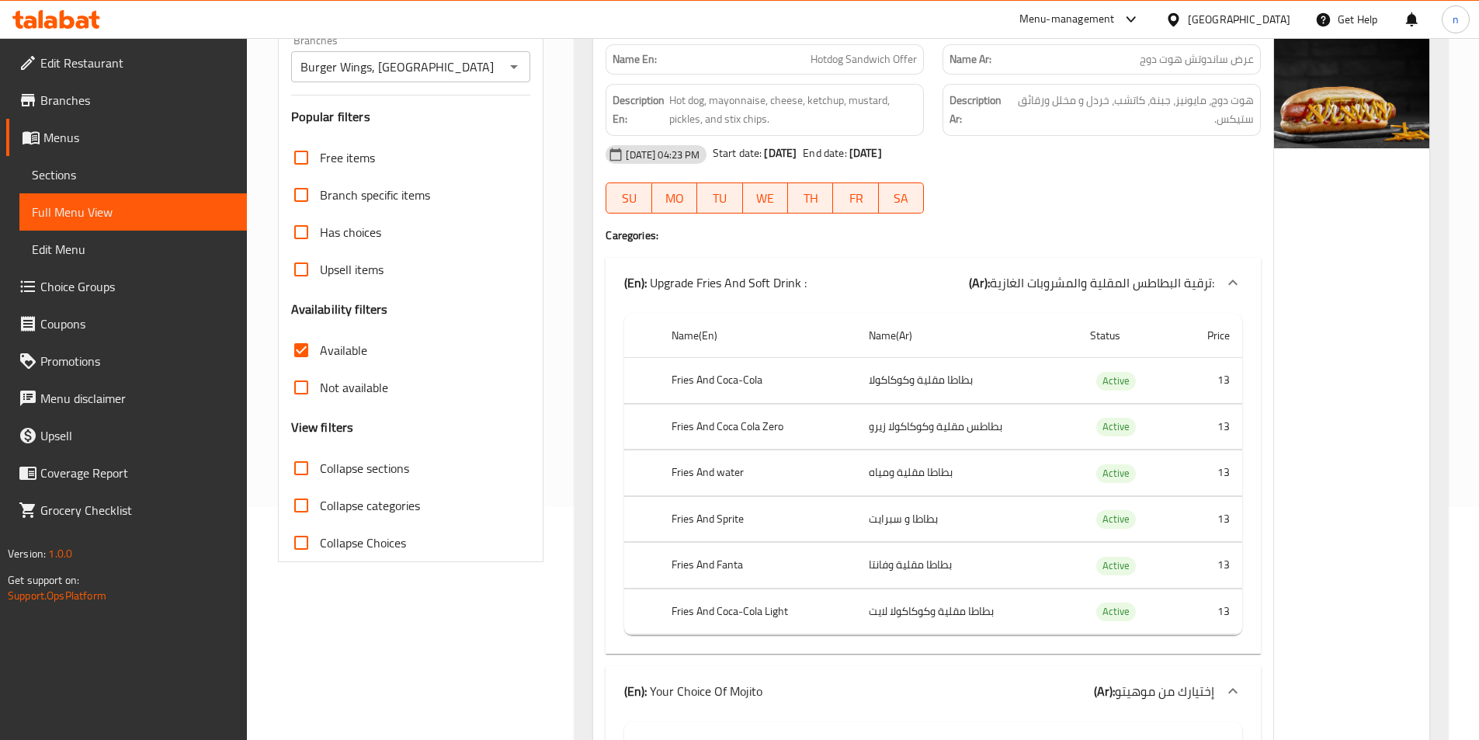
scroll to position [0, 0]
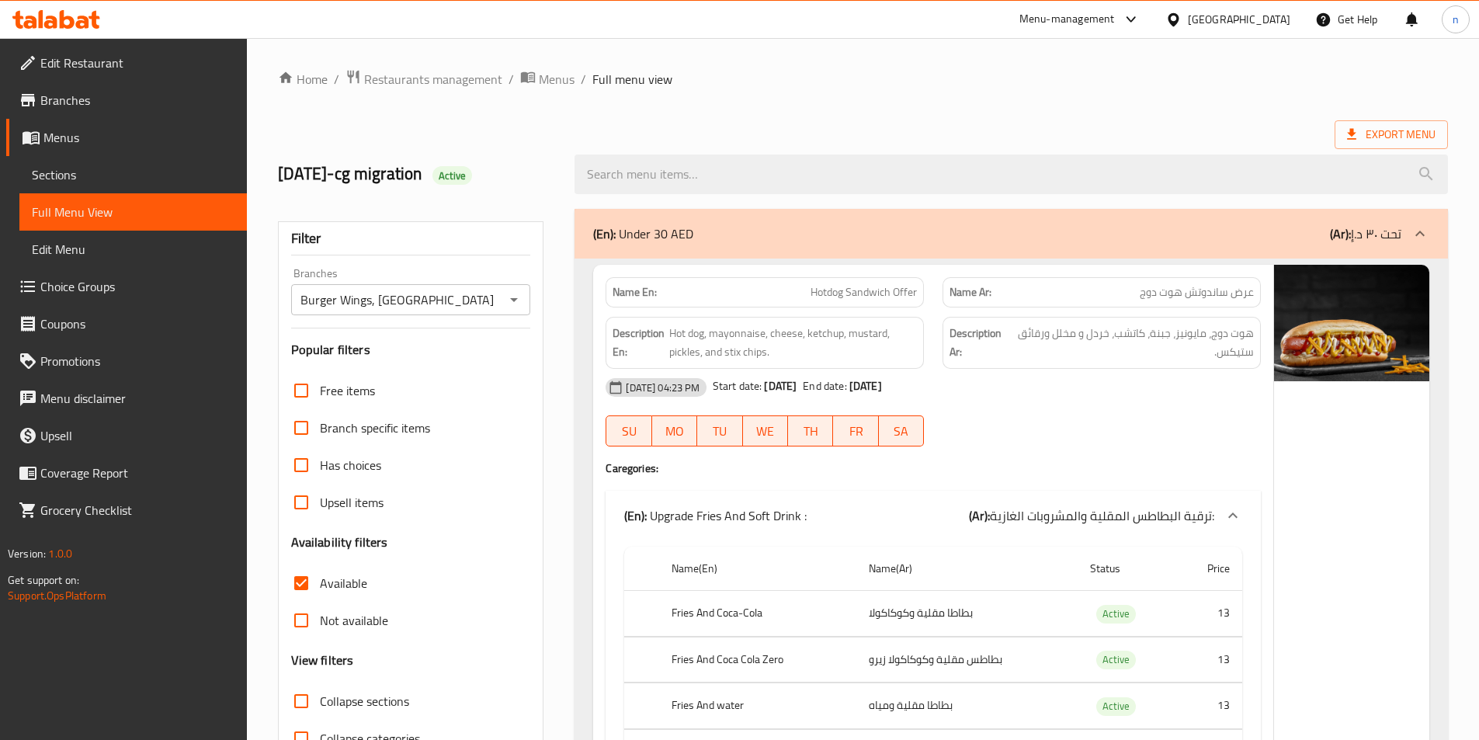
drag, startPoint x: 302, startPoint y: 583, endPoint x: 1127, endPoint y: 533, distance: 826.3
click at [302, 583] on input "Available" at bounding box center [301, 583] width 37 height 37
checkbox input "false"
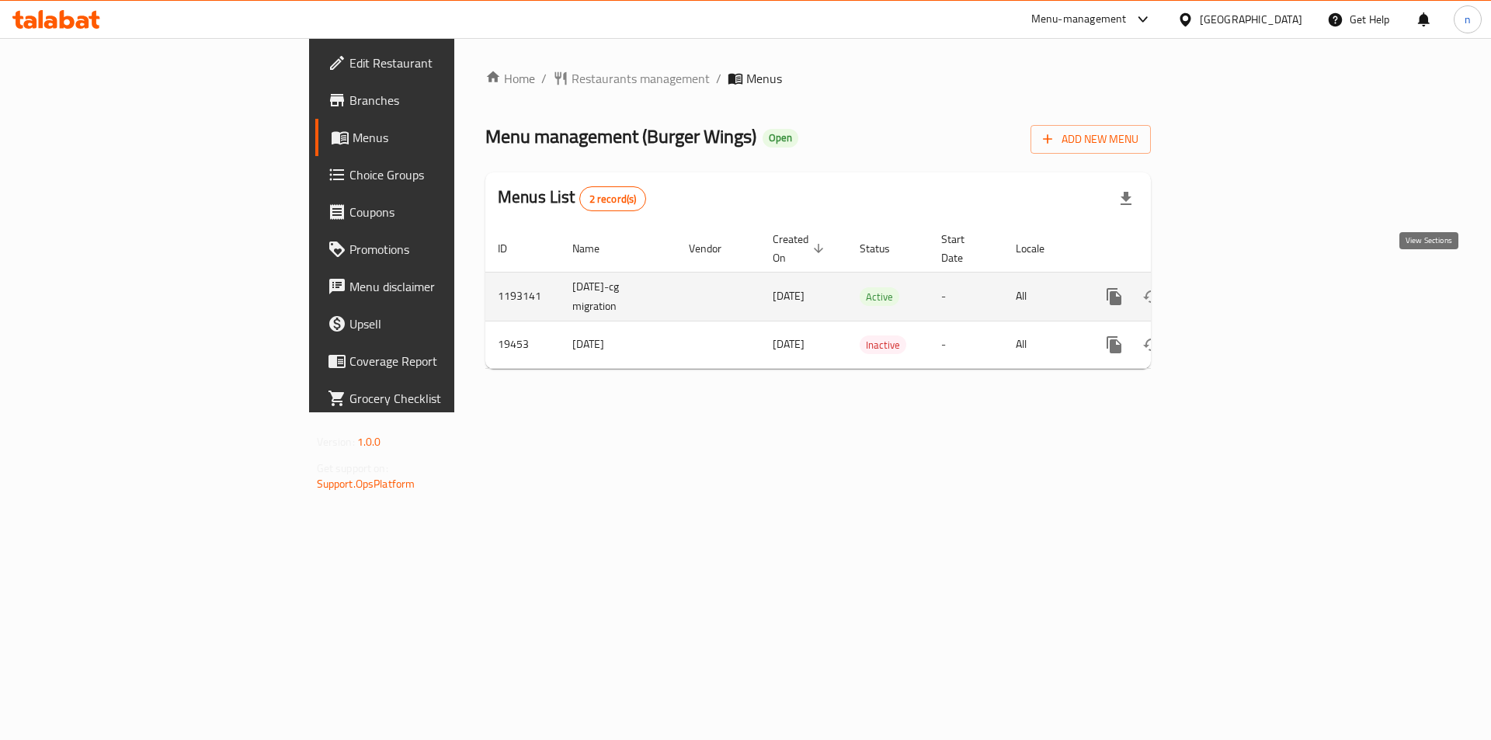
click at [1236, 287] on icon "enhanced table" at bounding box center [1226, 296] width 19 height 19
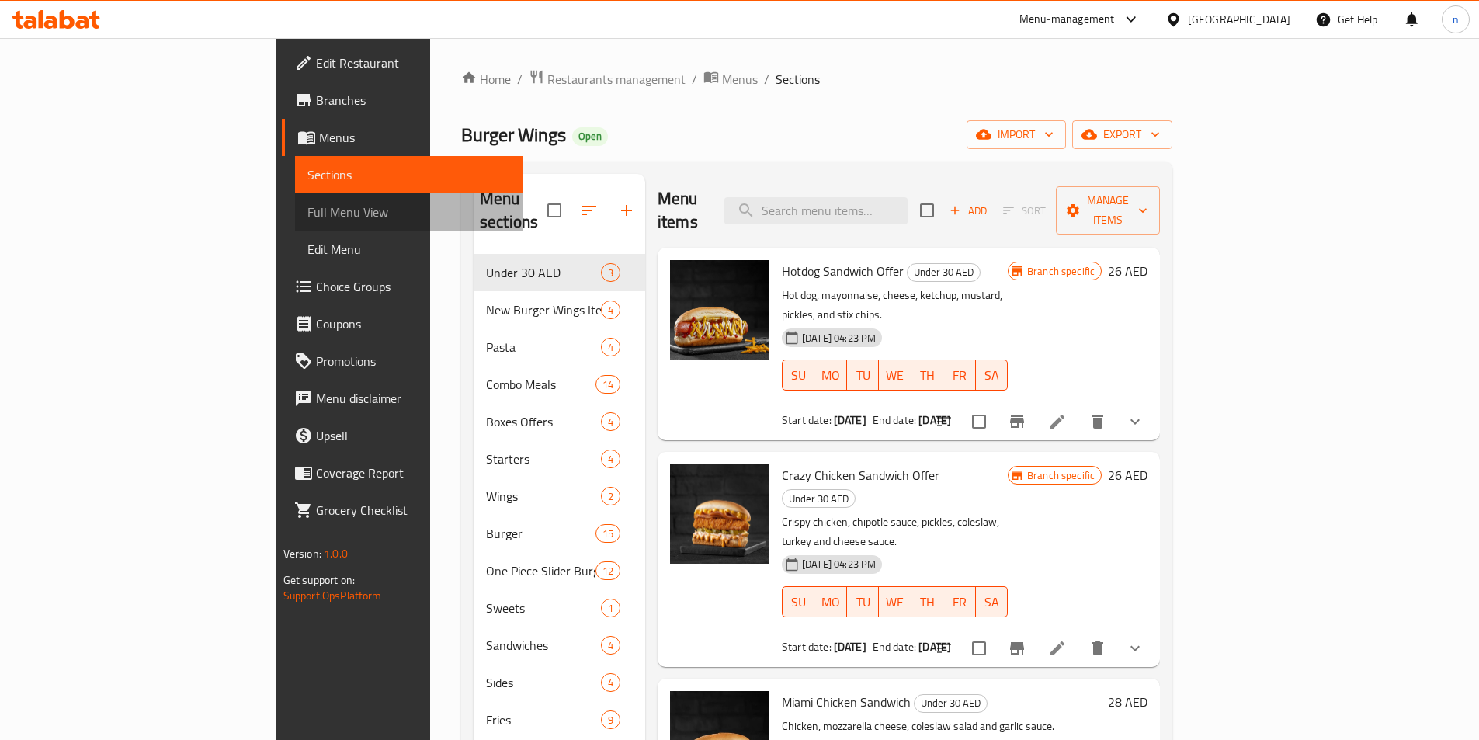
click at [308, 206] on span "Full Menu View" at bounding box center [409, 212] width 203 height 19
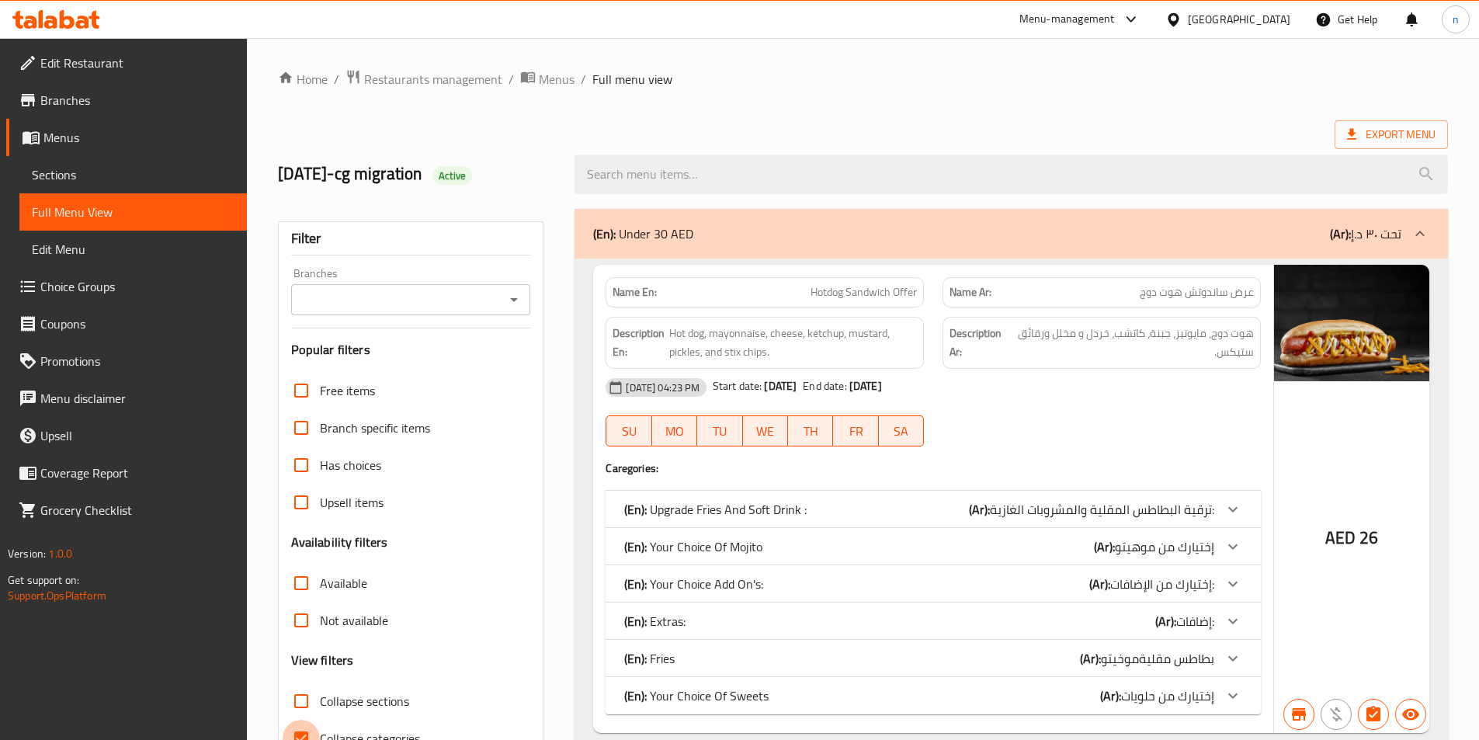
click at [296, 720] on input "Collapse categories" at bounding box center [301, 738] width 37 height 37
checkbox input "false"
click at [419, 289] on input "Branches" at bounding box center [398, 300] width 205 height 22
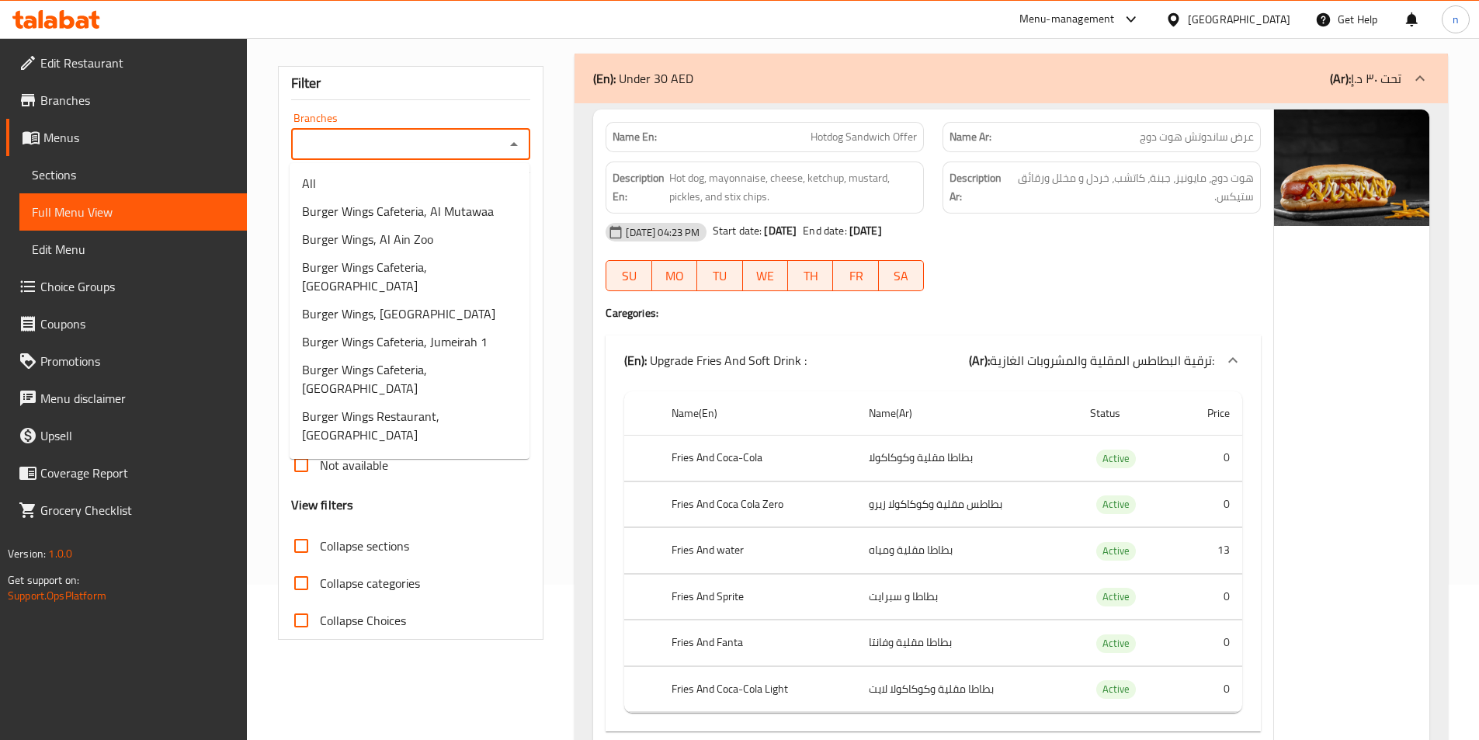
click at [479, 148] on input "Branches" at bounding box center [398, 145] width 205 height 22
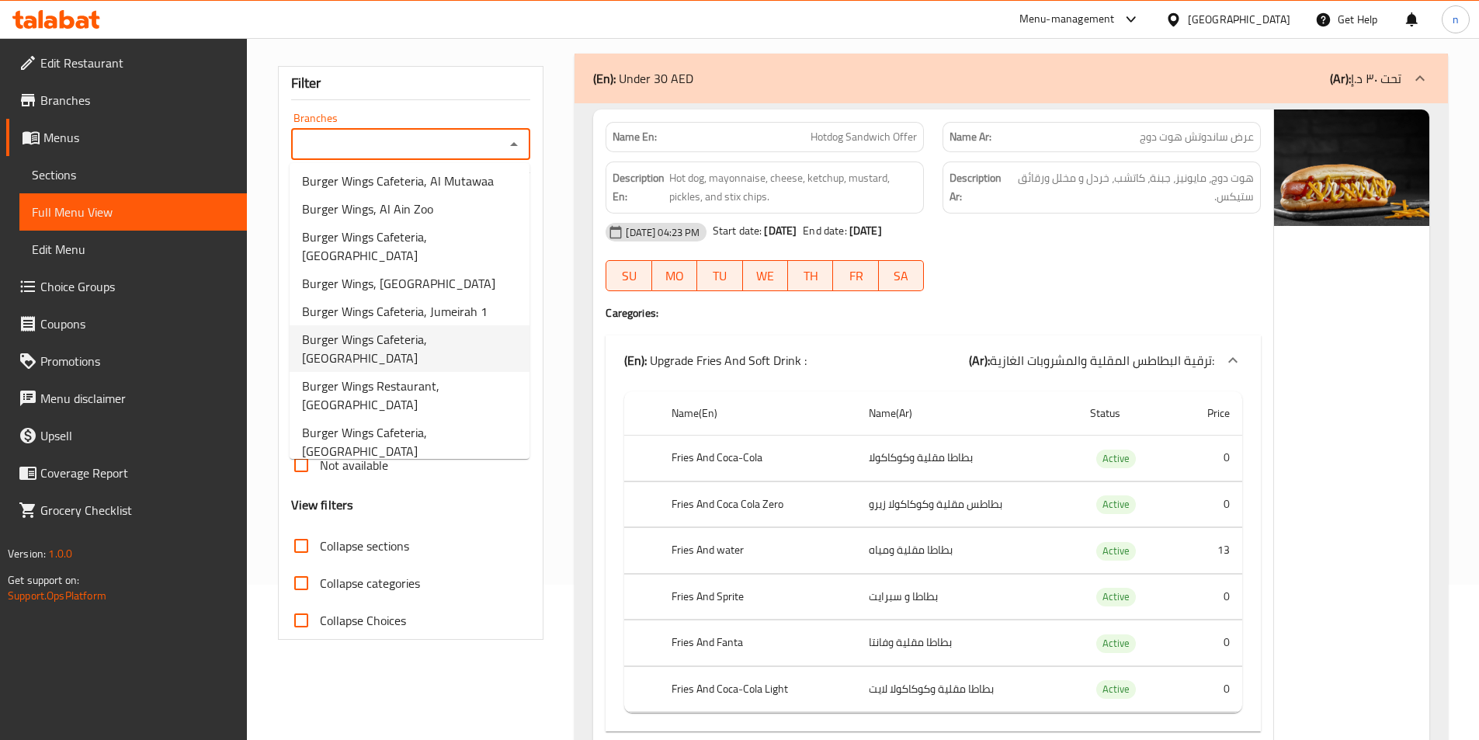
scroll to position [80, 0]
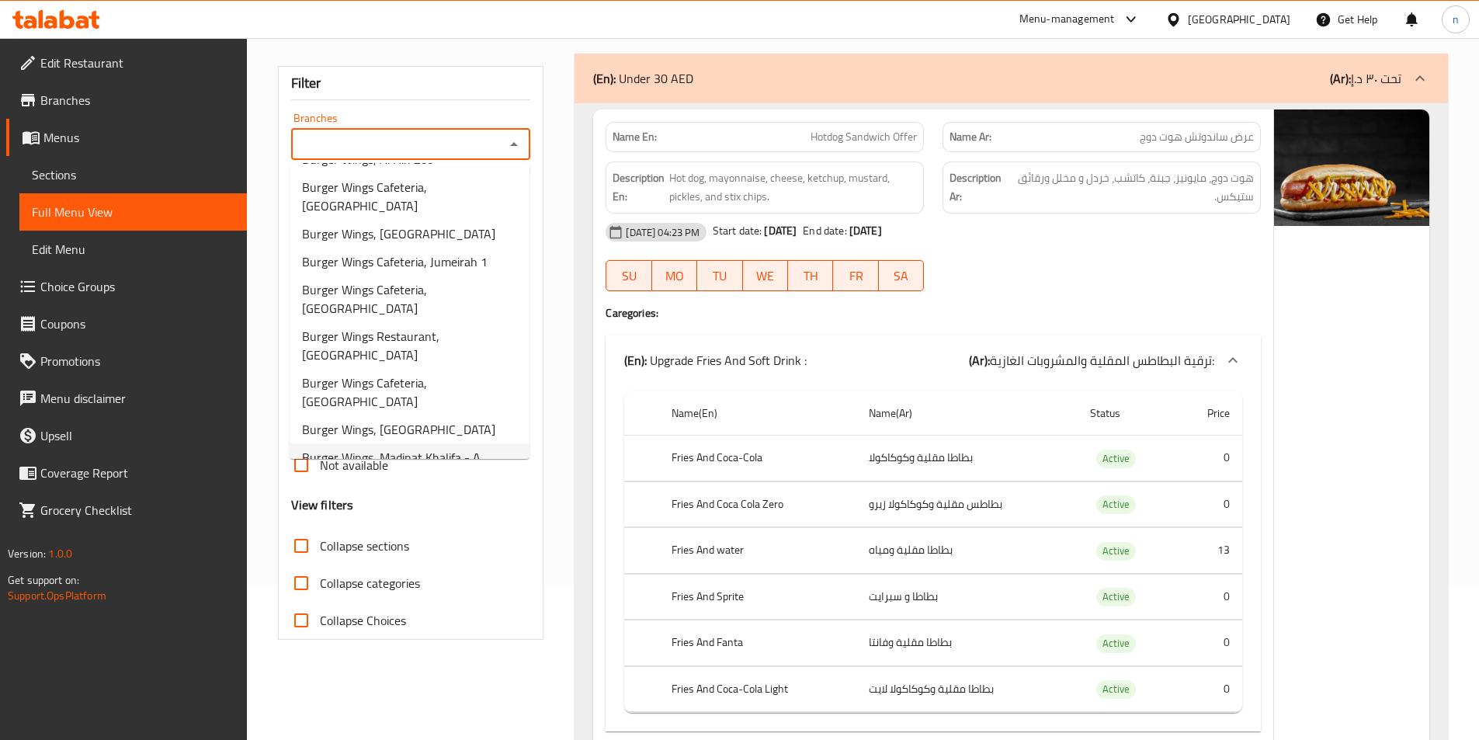
click at [459, 448] on span "Burger Wings, Madinat Khalifa - A" at bounding box center [391, 457] width 179 height 19
type input "Burger Wings, Madinat Khalifa - A"
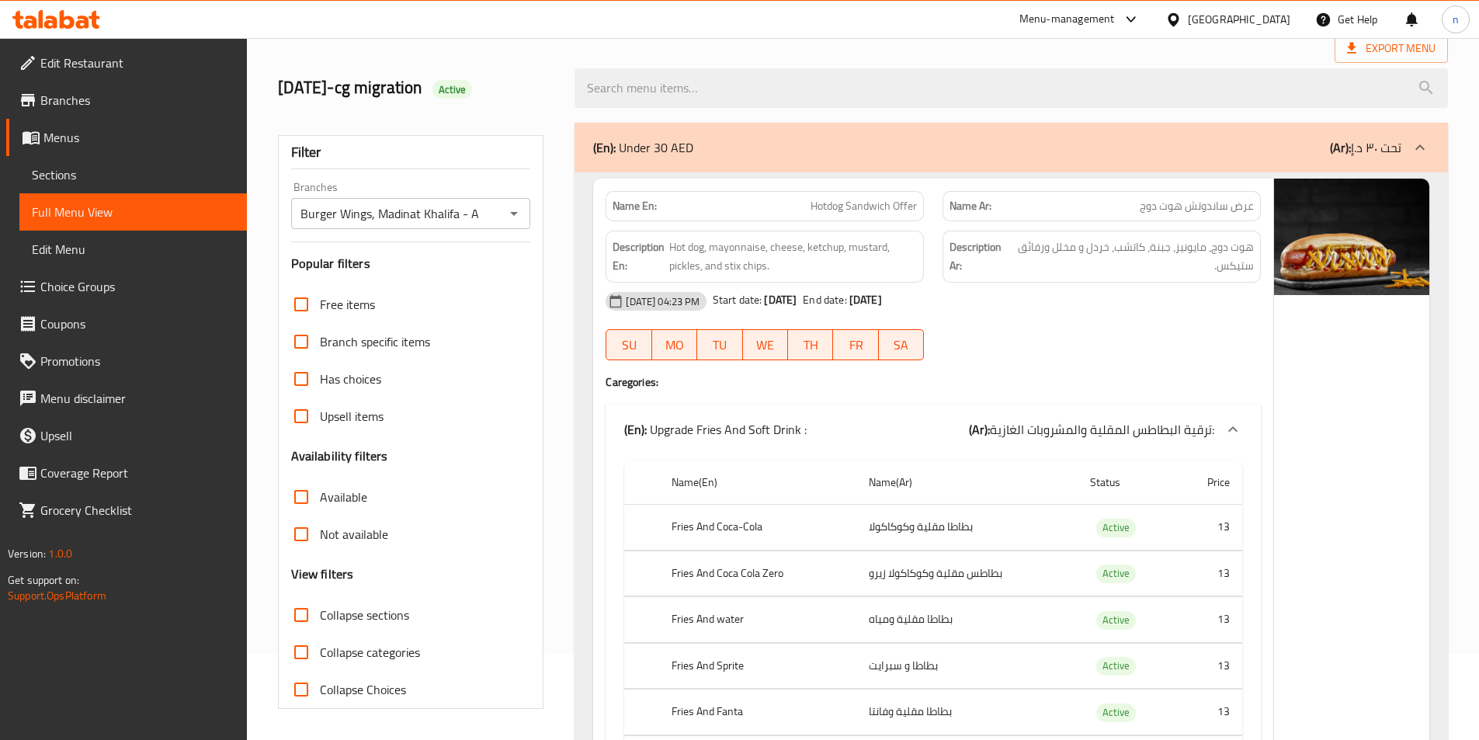
scroll to position [155, 0]
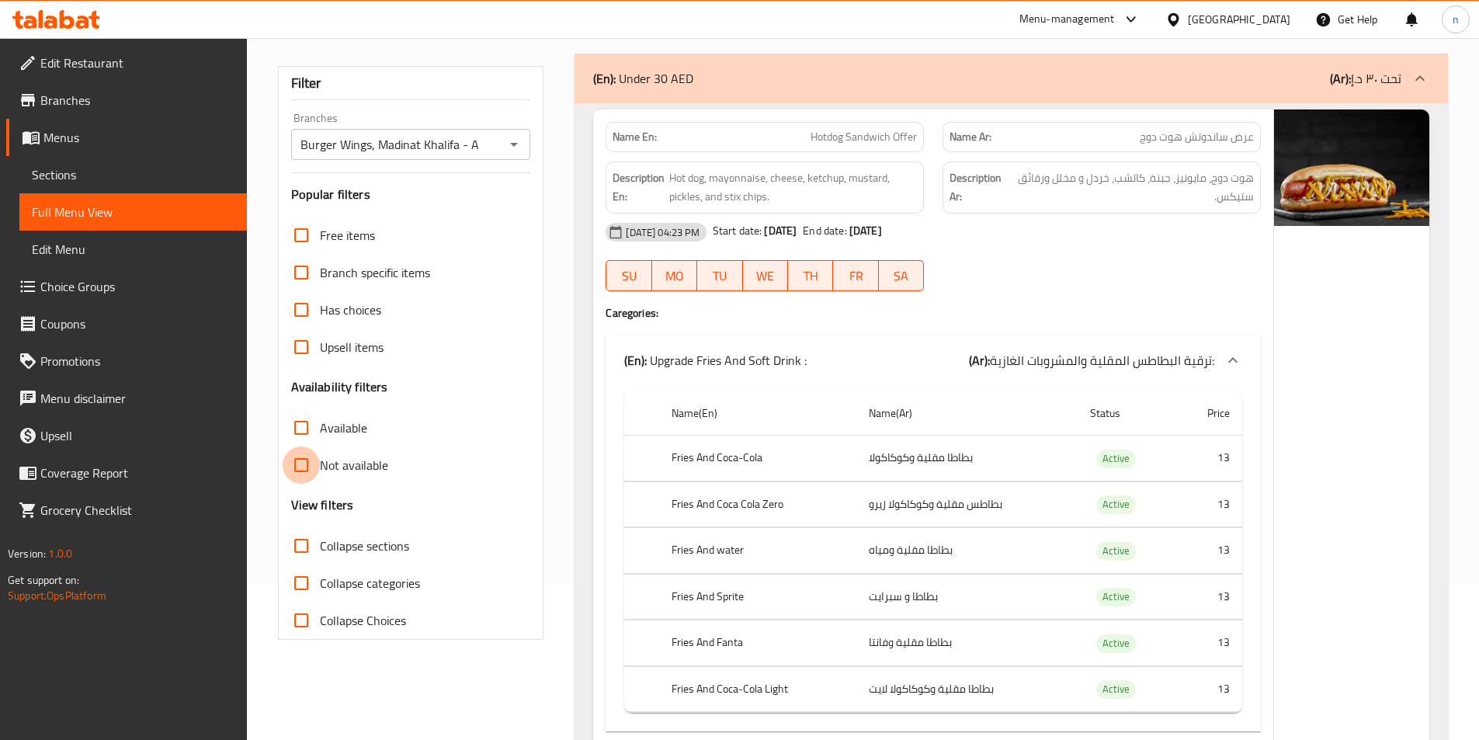
click at [308, 463] on input "Not available" at bounding box center [301, 465] width 37 height 37
checkbox input "true"
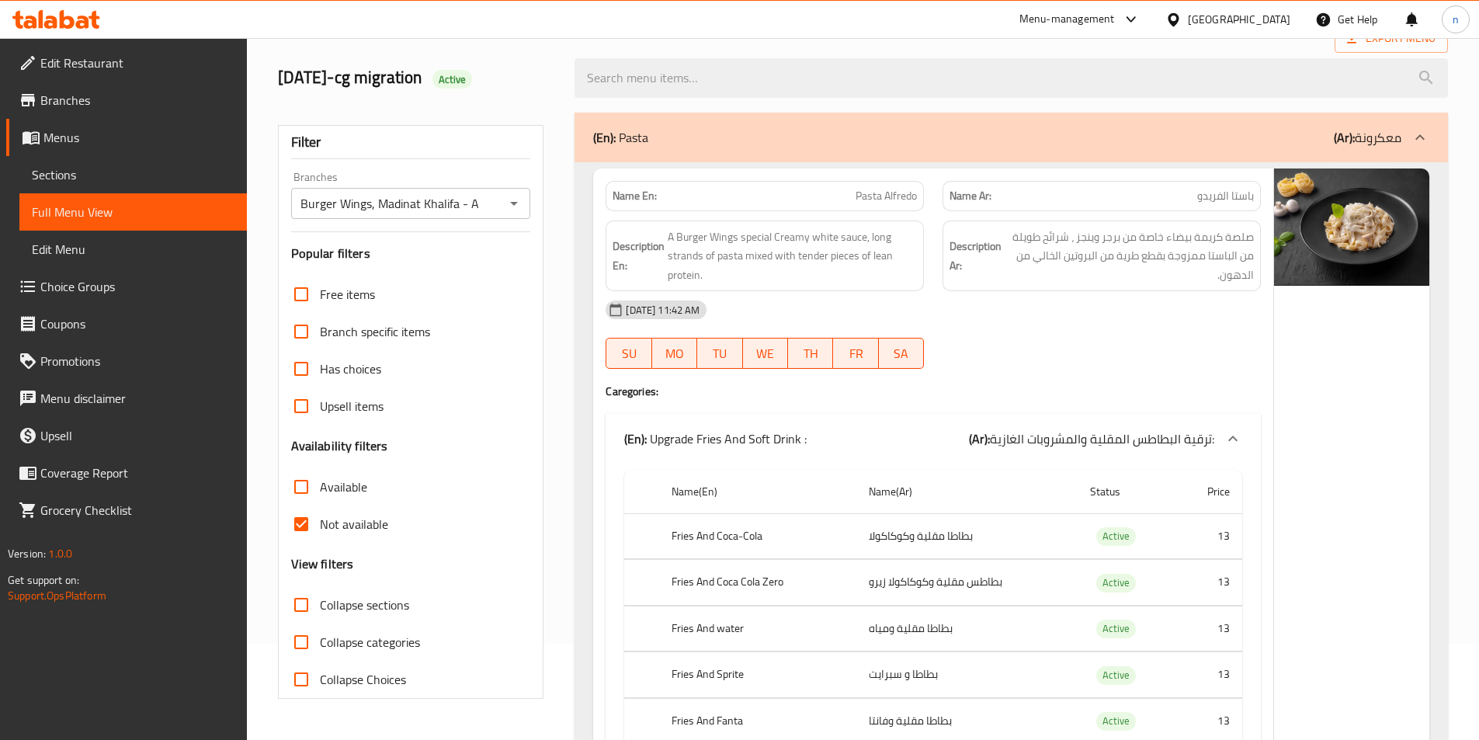
scroll to position [78, 0]
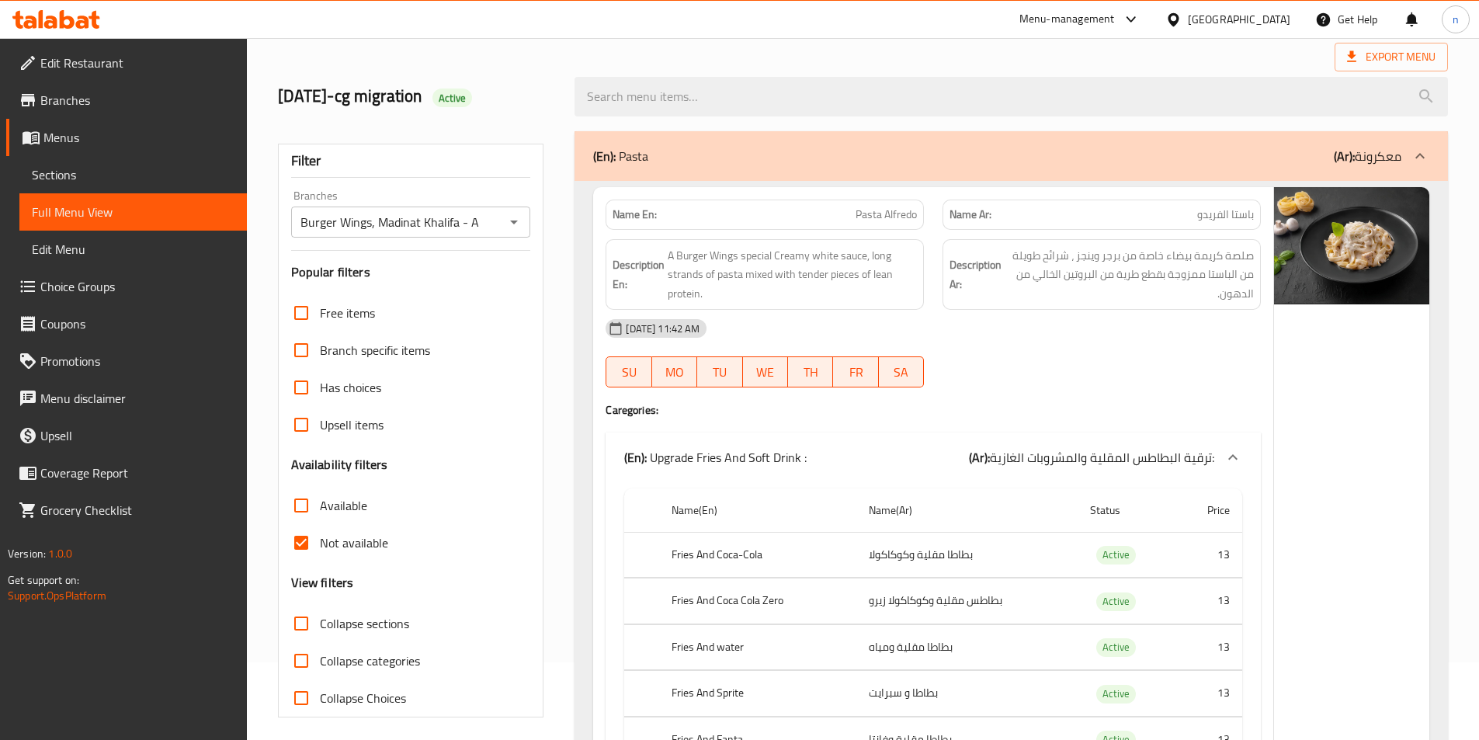
click at [305, 503] on input "Available" at bounding box center [301, 505] width 37 height 37
checkbox input "true"
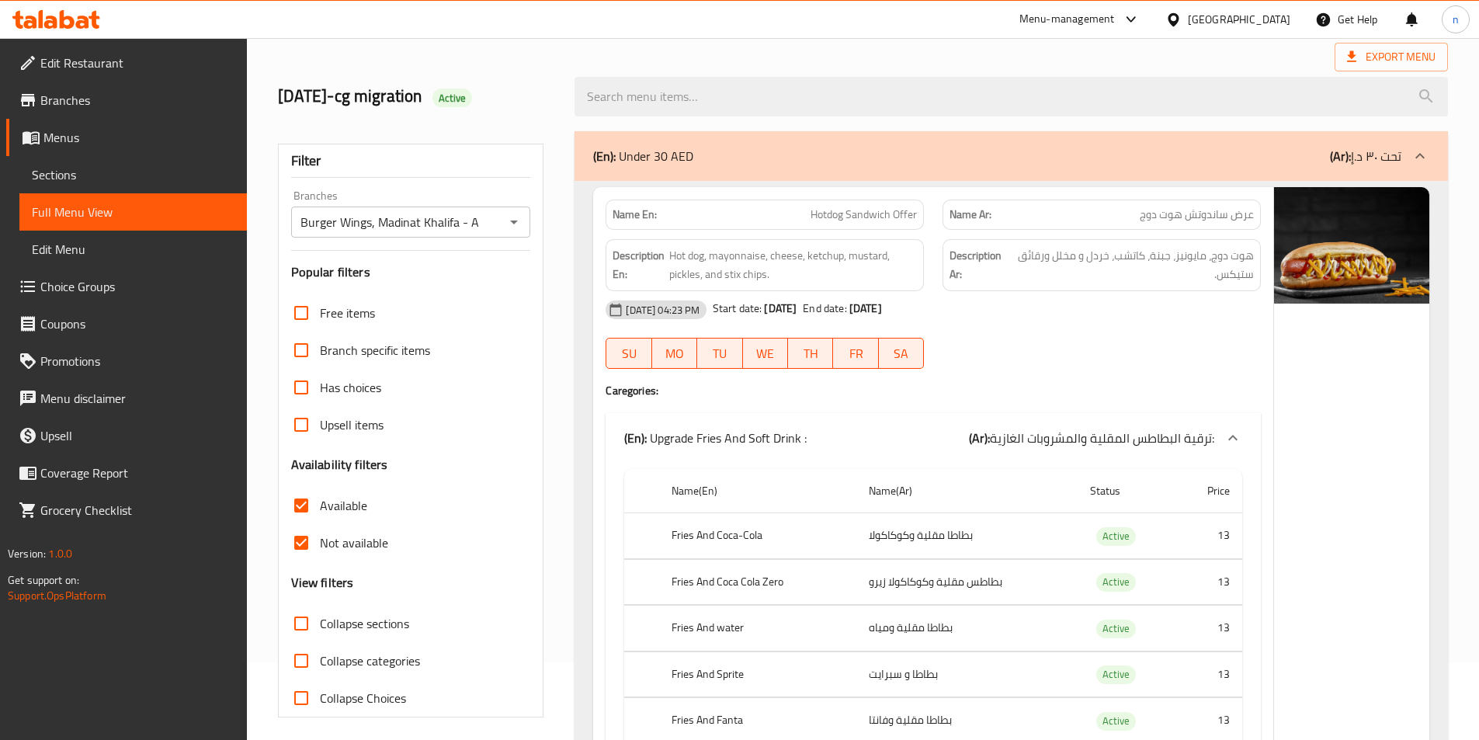
drag, startPoint x: 297, startPoint y: 540, endPoint x: 13, endPoint y: 613, distance: 292.5
click at [297, 540] on input "Not available" at bounding box center [301, 542] width 37 height 37
checkbox input "false"
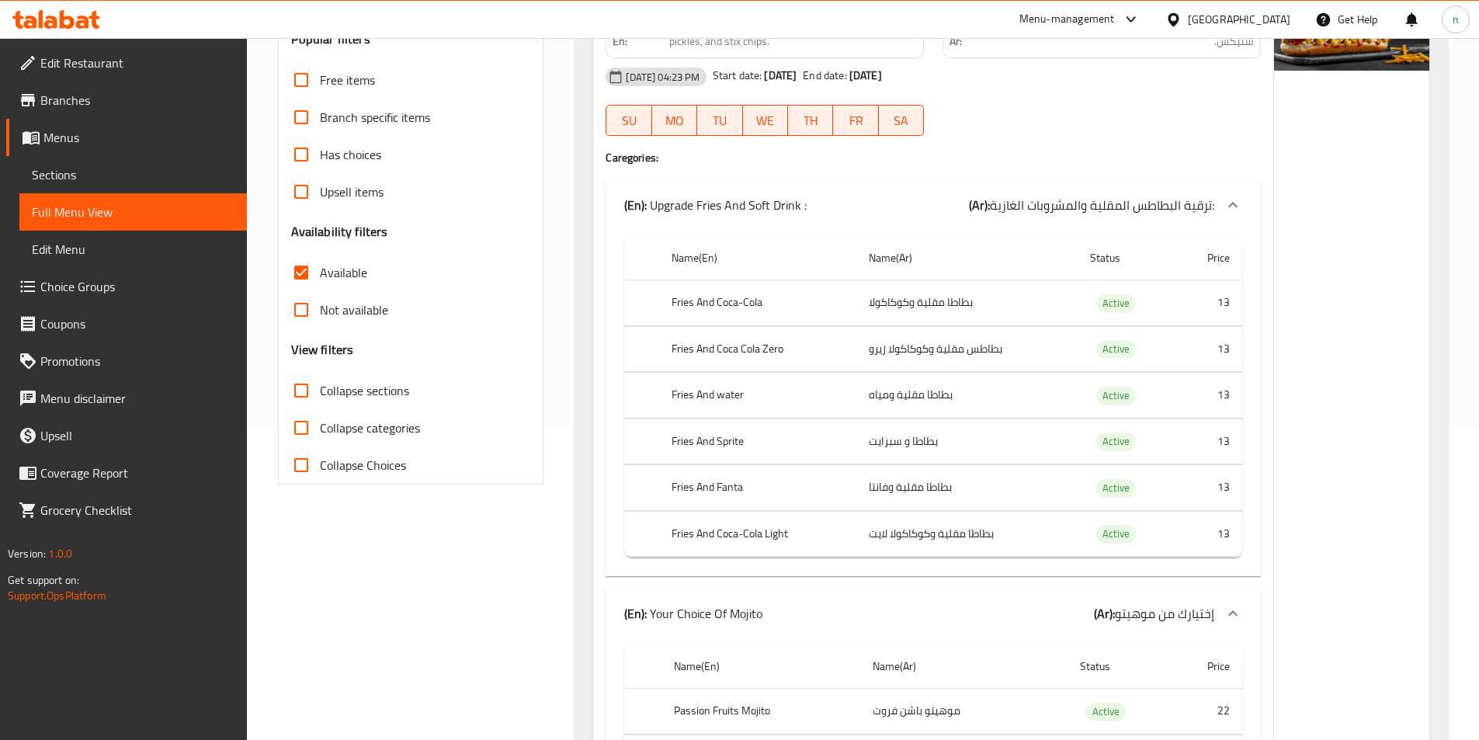
scroll to position [0, 0]
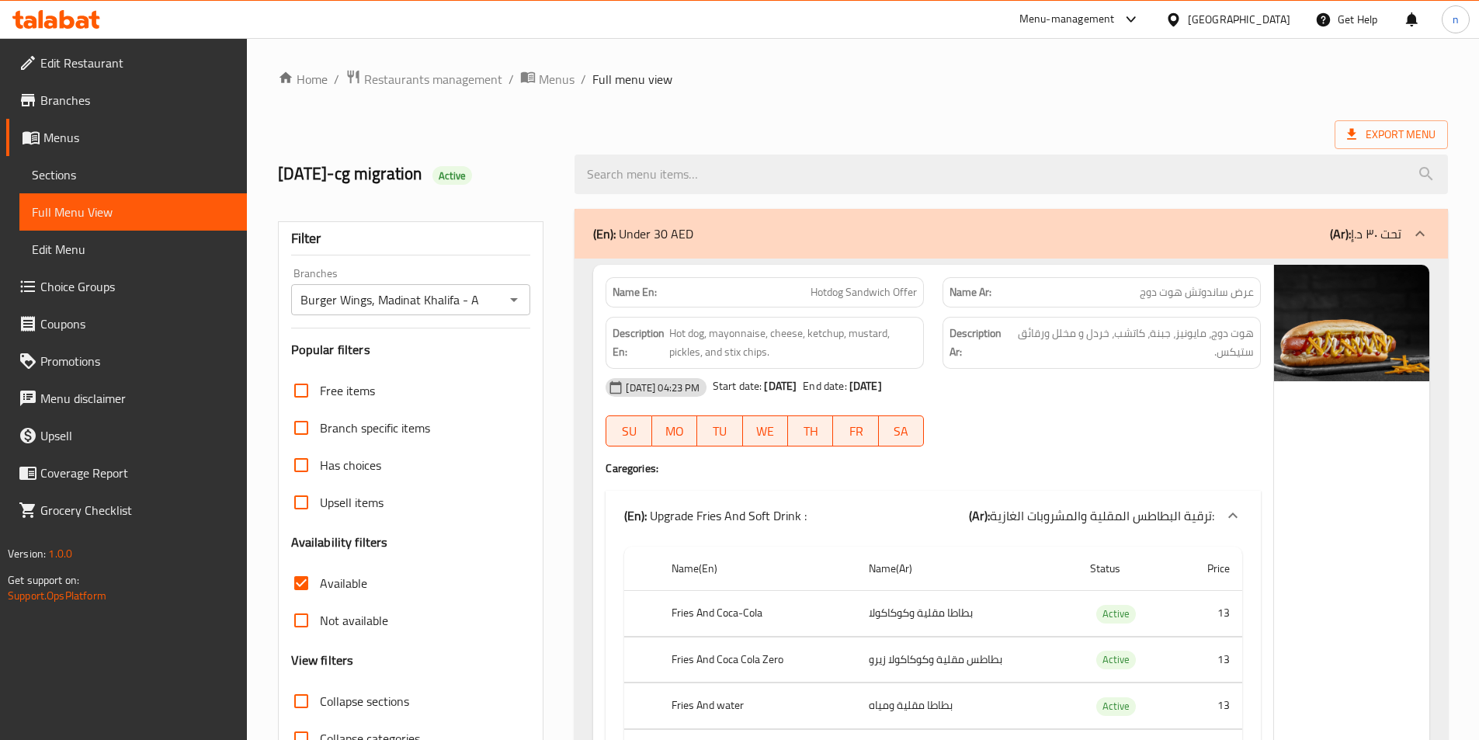
click at [305, 585] on input "Available" at bounding box center [301, 583] width 37 height 37
checkbox input "false"
click at [92, 137] on span "Menus" at bounding box center [138, 137] width 191 height 19
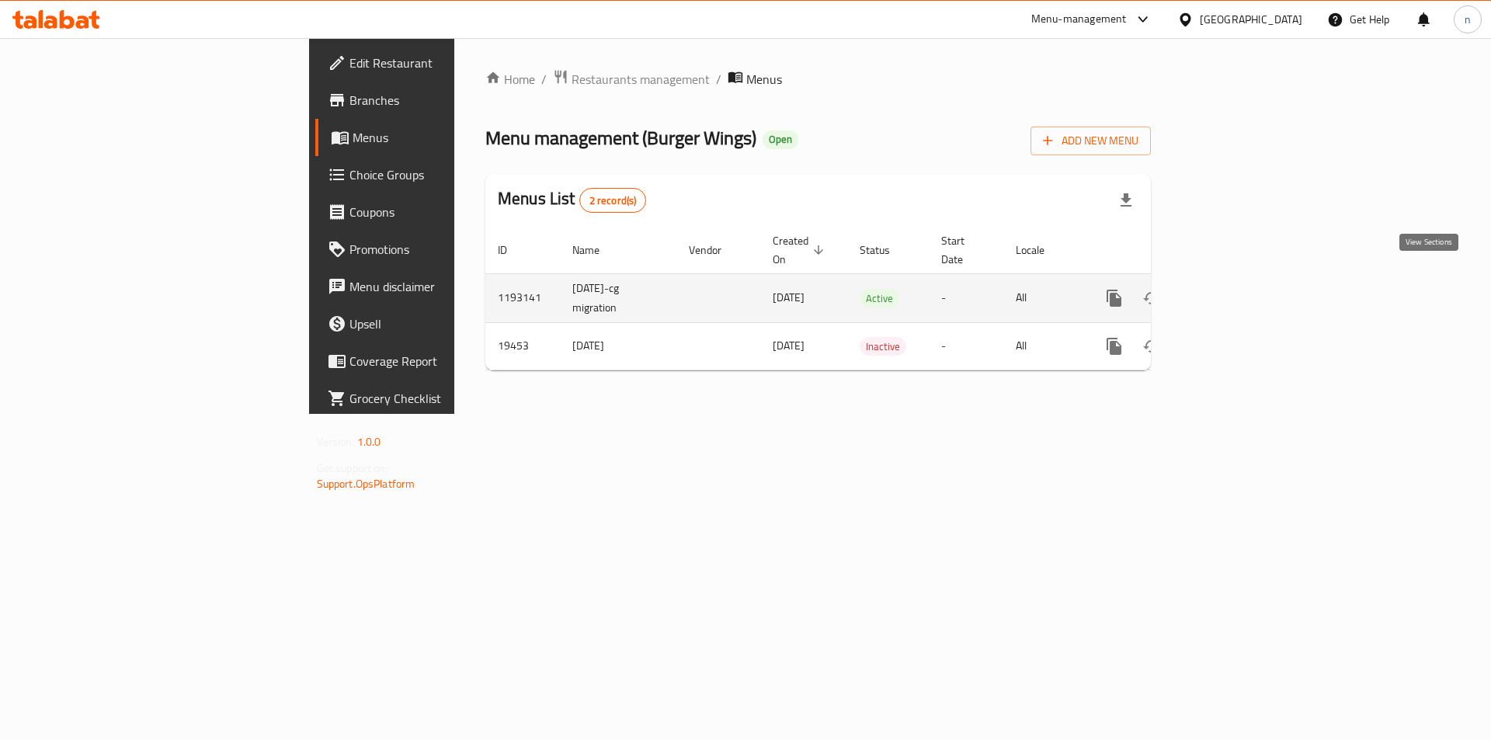
click at [1245, 283] on link "enhanced table" at bounding box center [1226, 298] width 37 height 37
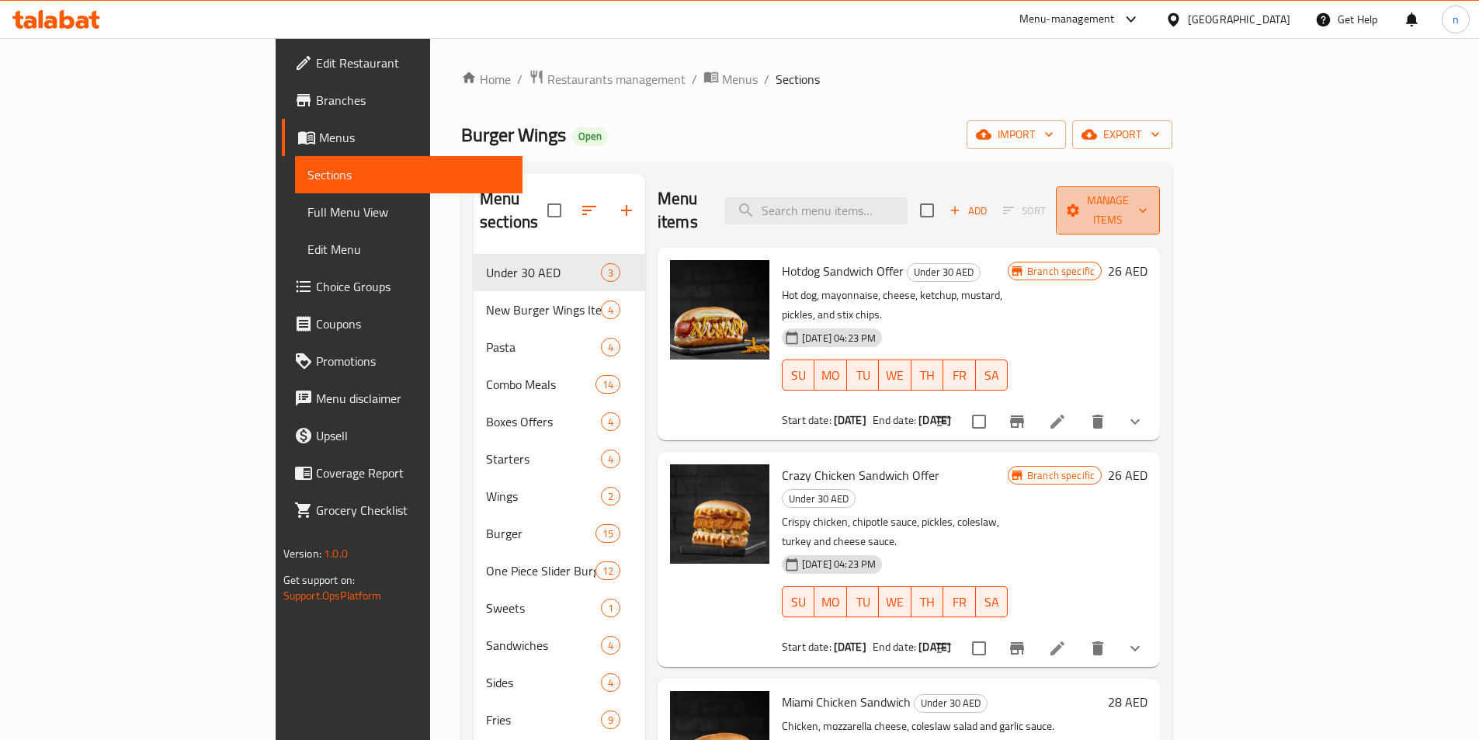
click at [1148, 202] on span "Manage items" at bounding box center [1108, 210] width 79 height 39
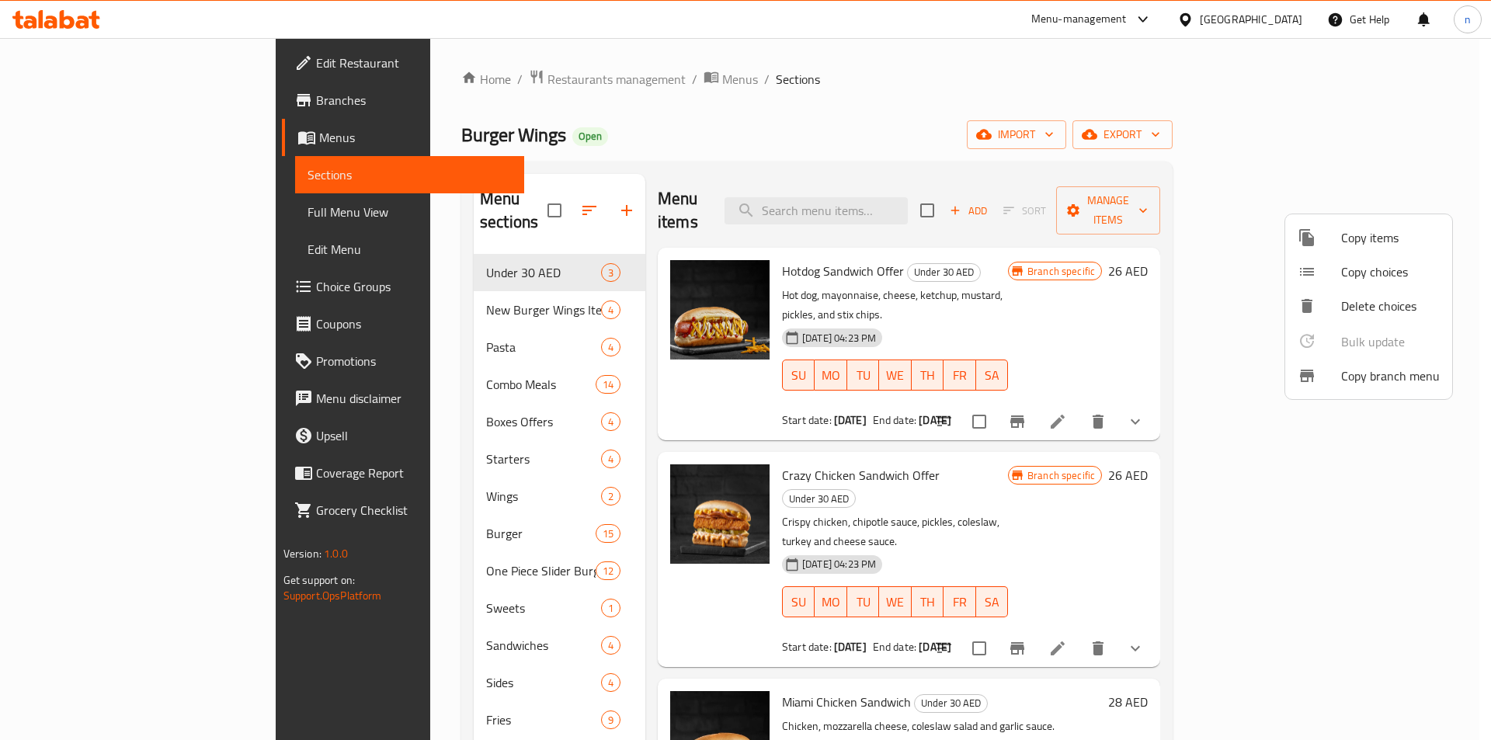
click at [1411, 141] on div at bounding box center [745, 370] width 1491 height 740
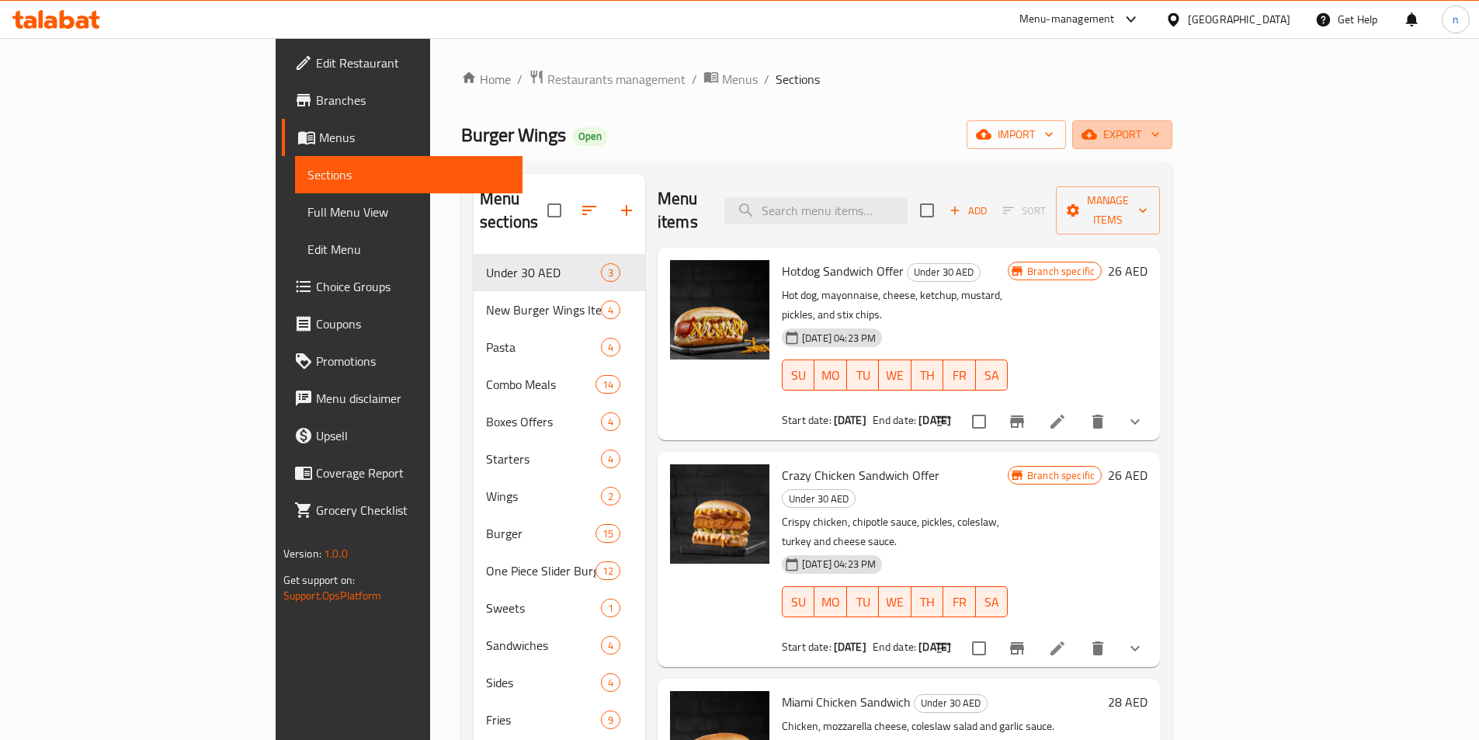
click at [1160, 141] on span "export" at bounding box center [1122, 134] width 75 height 19
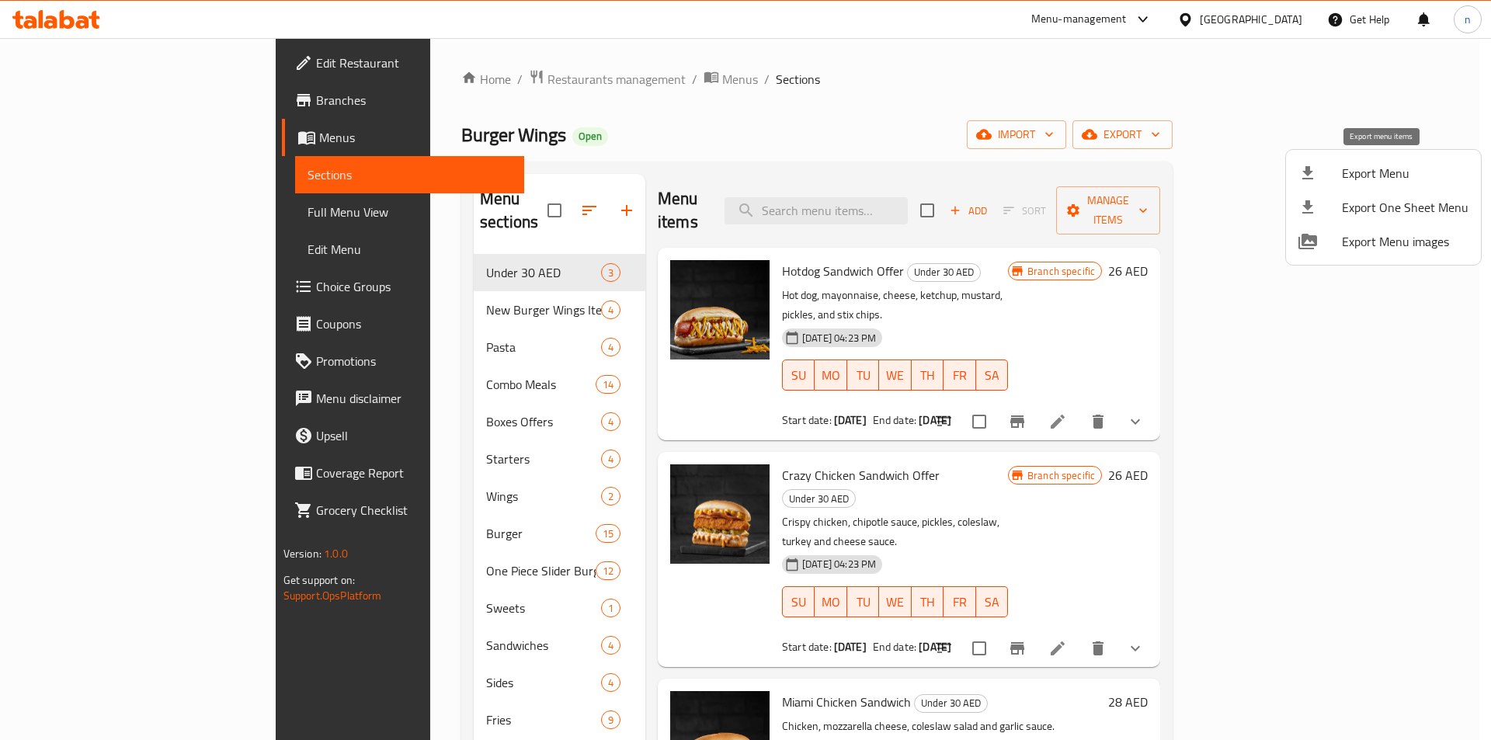
click at [1411, 178] on span "Export Menu" at bounding box center [1405, 173] width 127 height 19
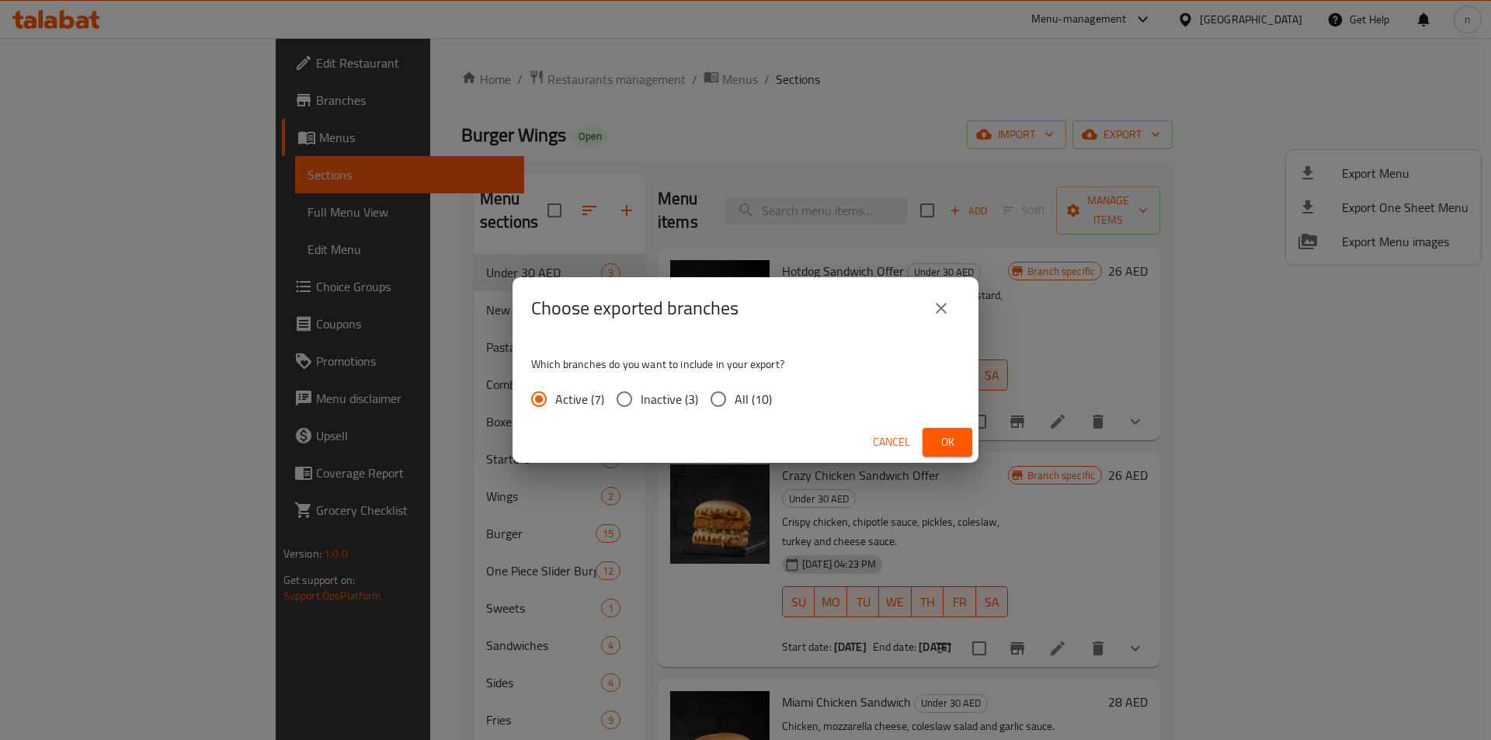
click at [718, 408] on input "All (10)" at bounding box center [718, 399] width 33 height 33
radio input "true"
click at [956, 447] on span "Ok" at bounding box center [947, 442] width 25 height 19
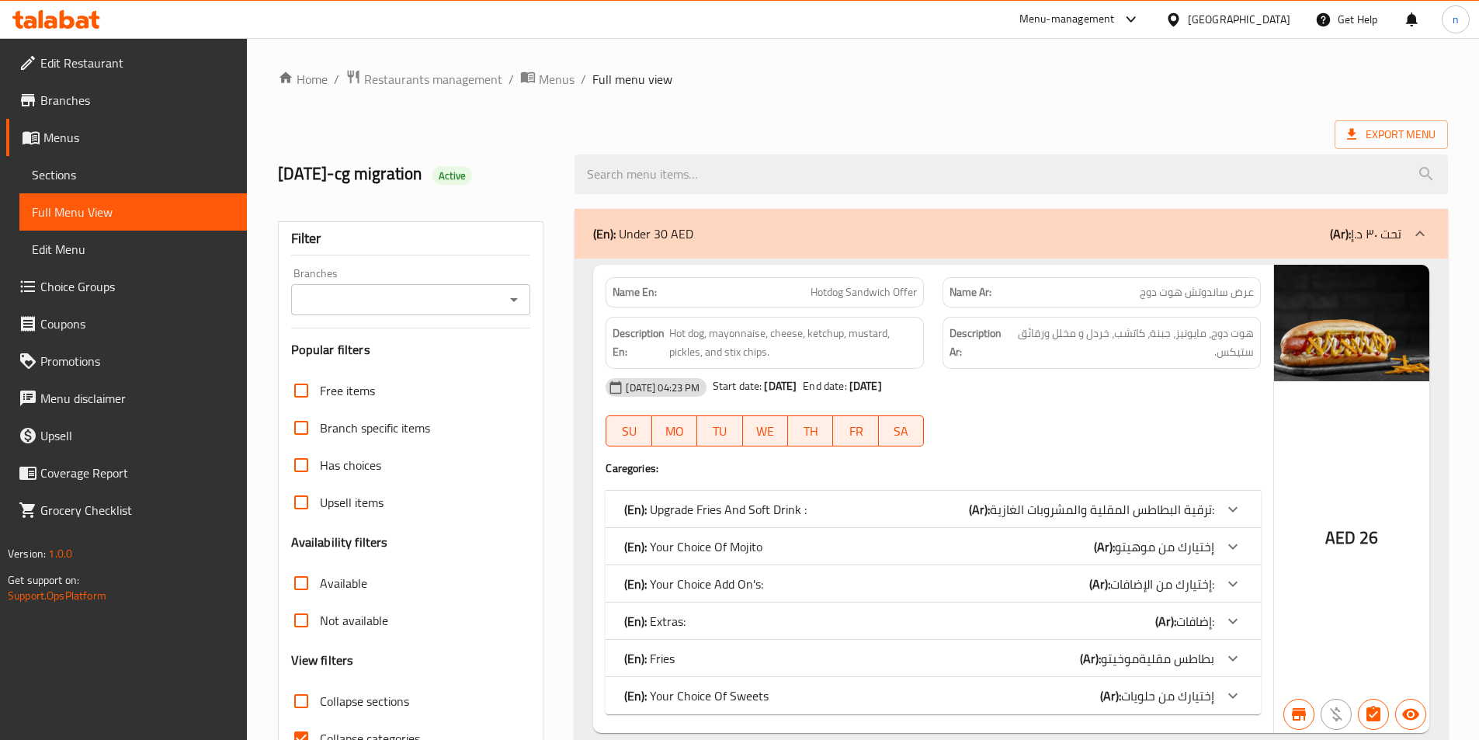
click at [57, 97] on span "Branches" at bounding box center [137, 100] width 194 height 19
